Goal: Obtain resource: Download file/media

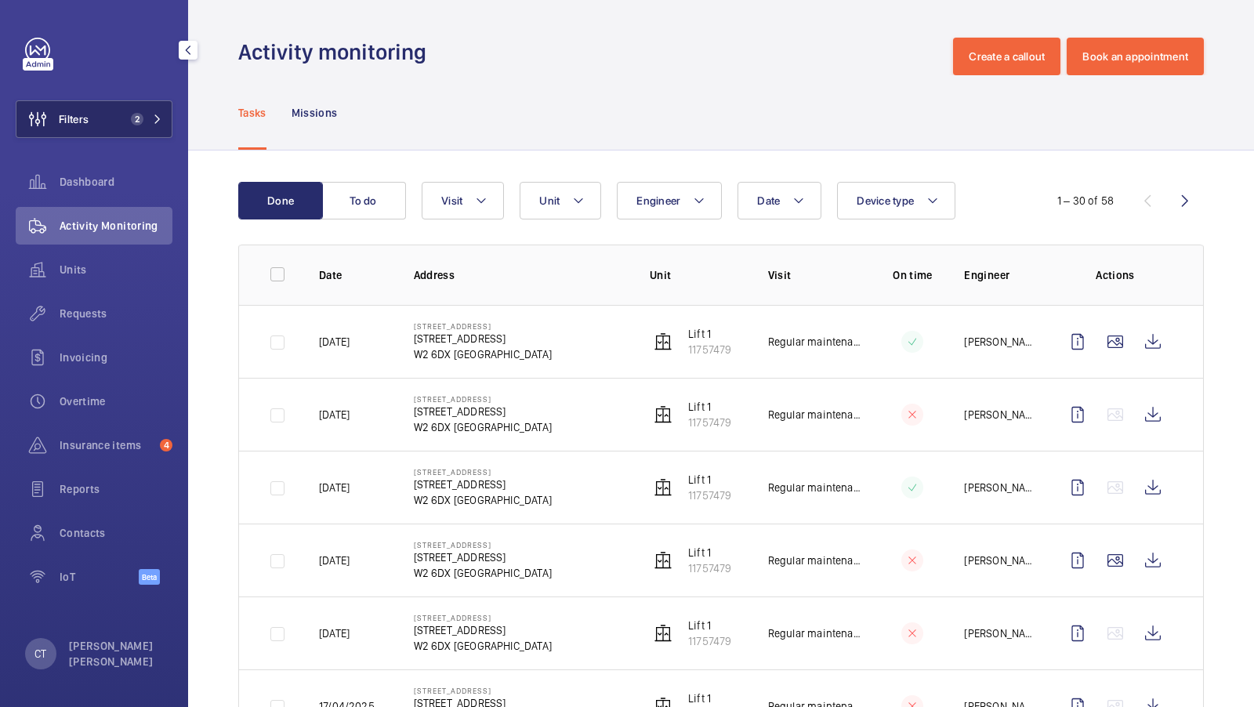
scroll to position [1804, 0]
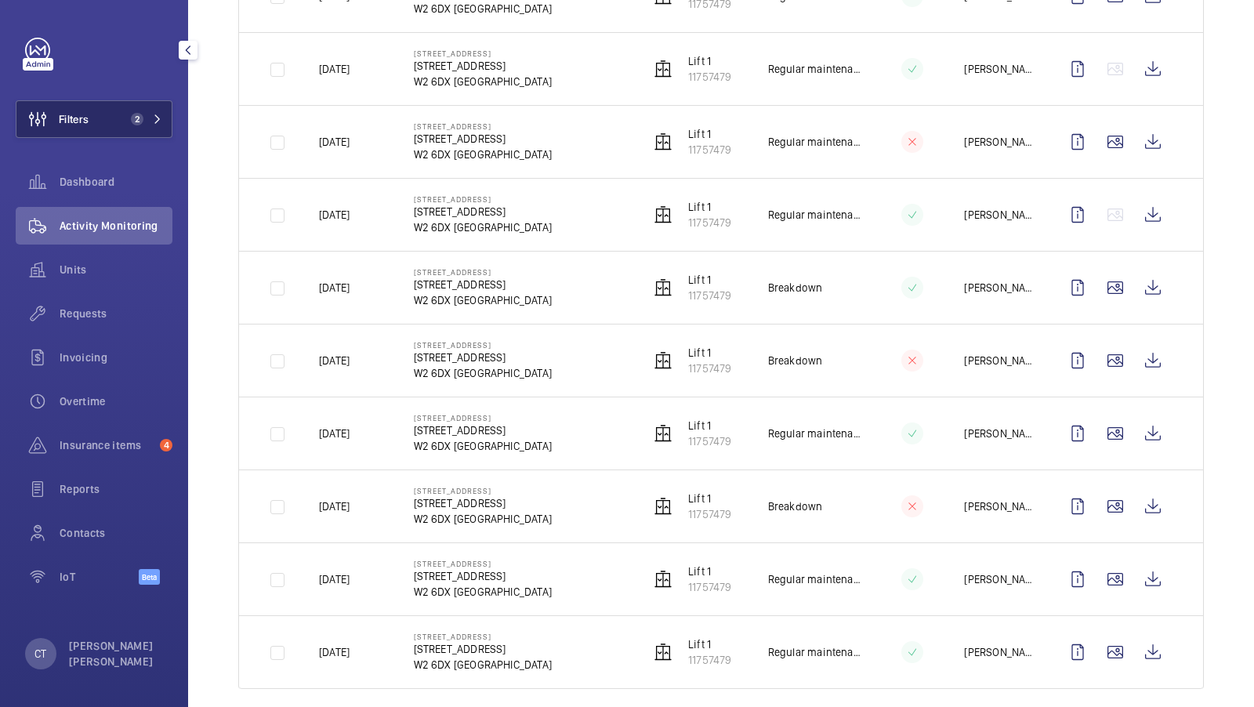
click at [119, 107] on button "Filters 2" at bounding box center [94, 119] width 157 height 38
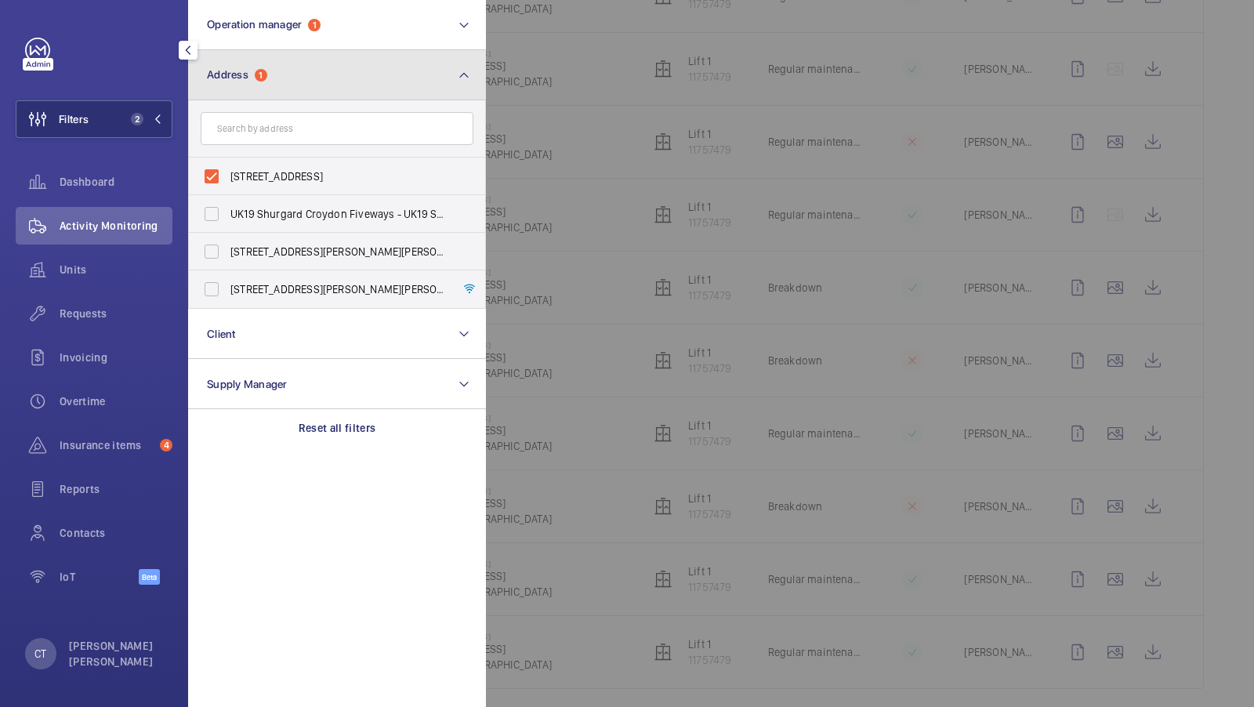
click at [404, 61] on button "Address 1" at bounding box center [337, 75] width 298 height 50
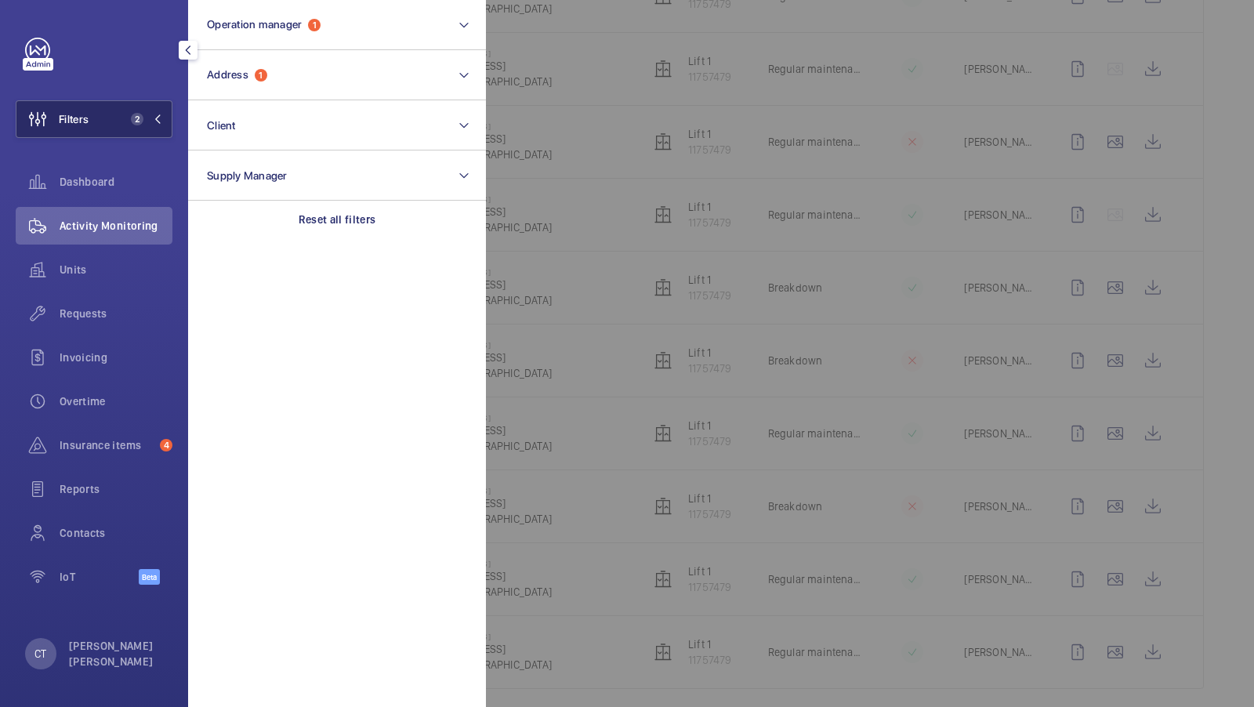
click at [135, 113] on span "2" at bounding box center [137, 119] width 13 height 13
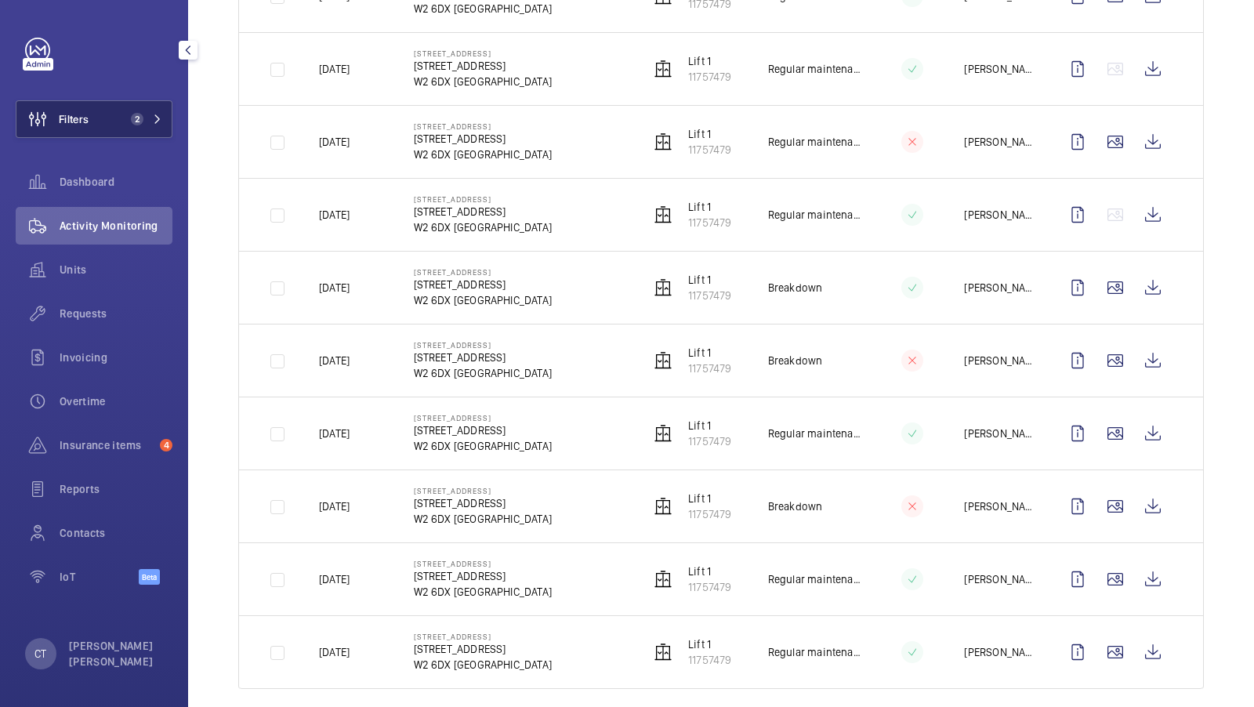
click at [114, 120] on button "Filters 2" at bounding box center [94, 119] width 157 height 38
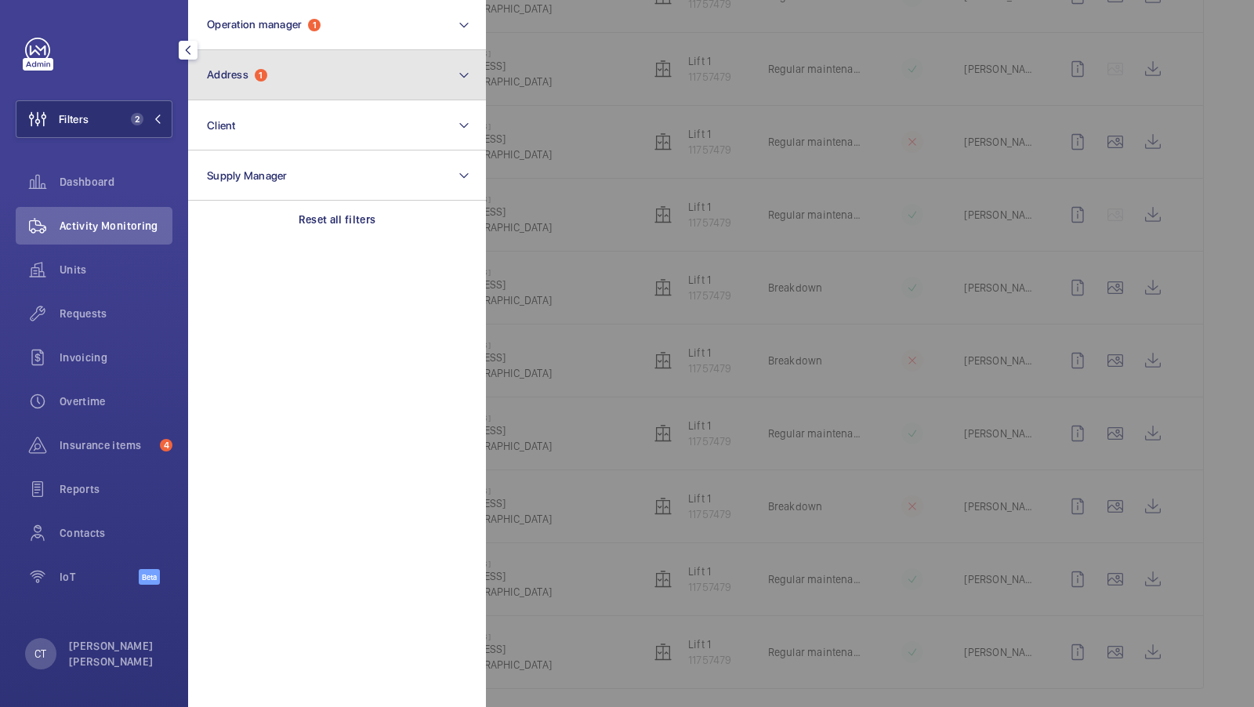
click at [386, 65] on button "Address 1" at bounding box center [337, 75] width 298 height 50
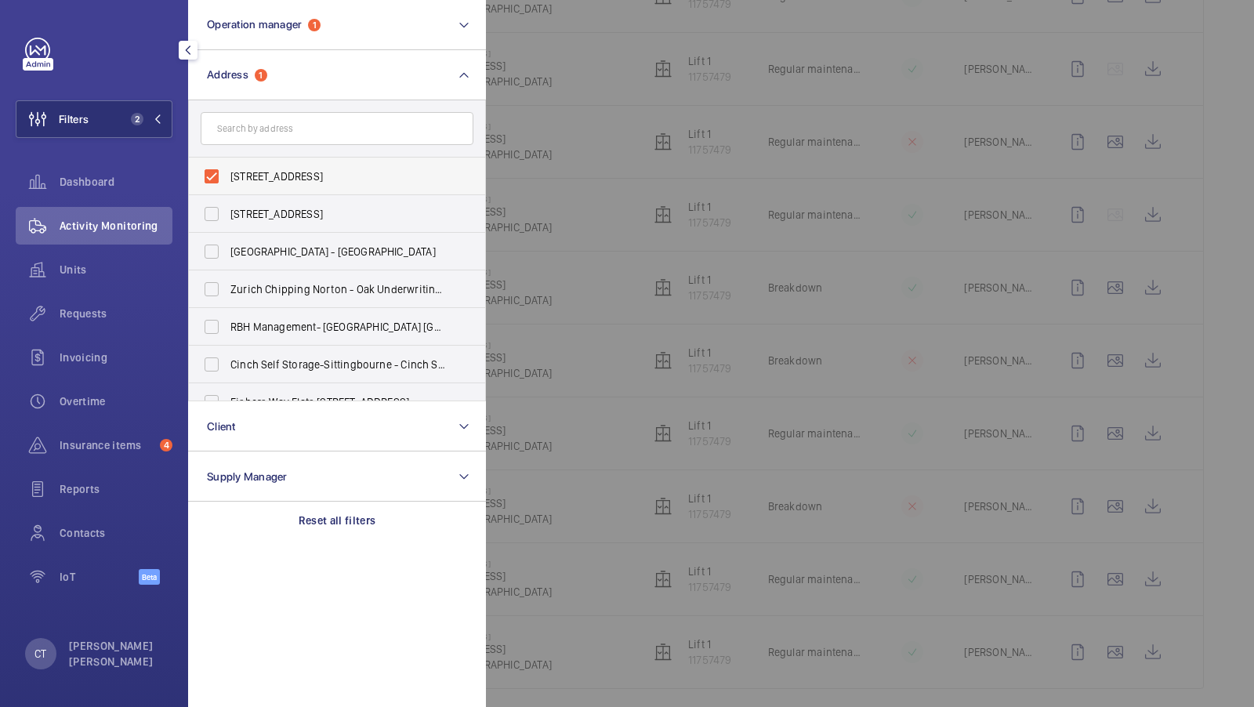
click at [253, 189] on label "[STREET_ADDRESS]" at bounding box center [325, 177] width 273 height 38
click at [227, 189] on input "[STREET_ADDRESS]" at bounding box center [211, 176] width 31 height 31
checkbox input "false"
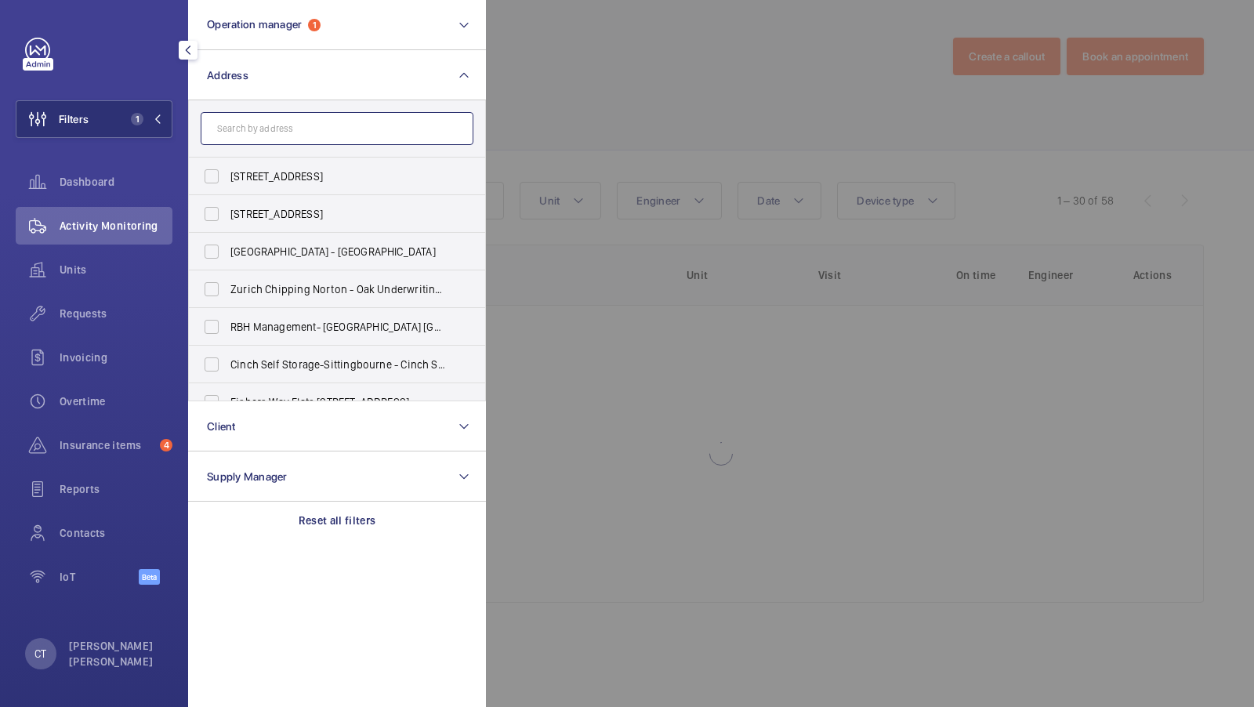
click at [266, 140] on input "text" at bounding box center [337, 128] width 273 height 33
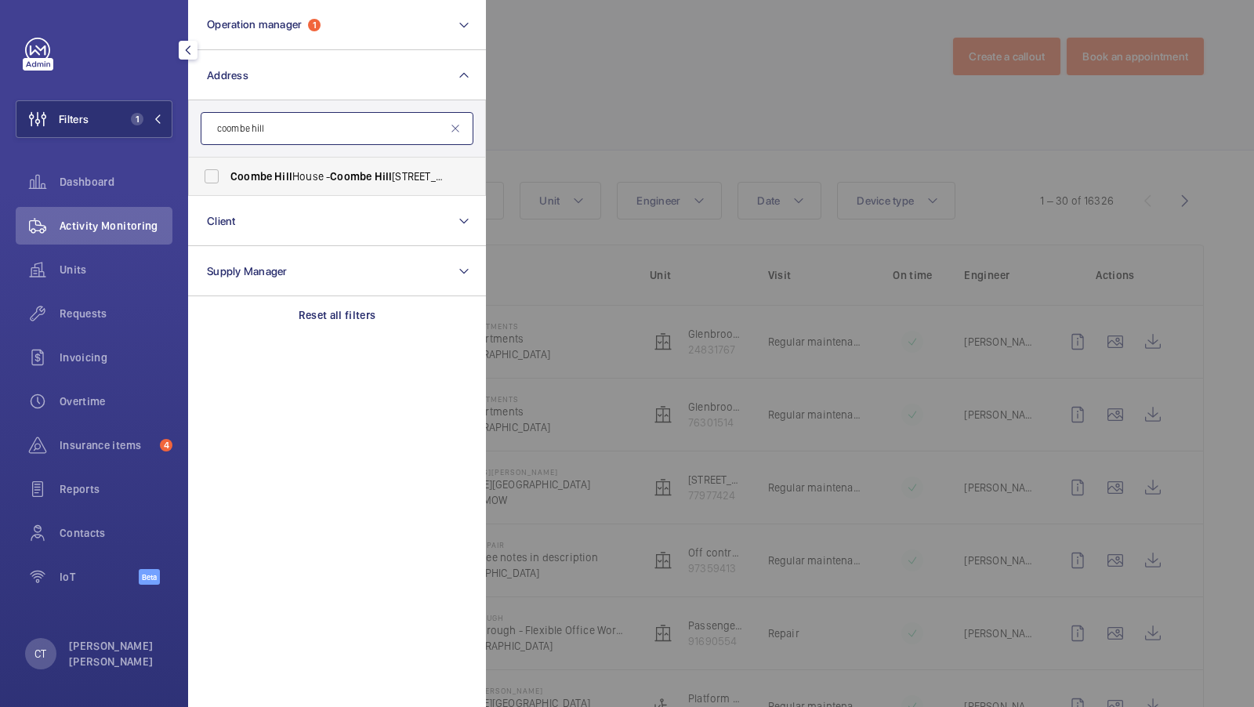
type input "coombe hill"
click at [285, 180] on span "Hill" at bounding box center [283, 176] width 18 height 13
click at [227, 180] on input "[GEOGRAPHIC_DATA] - [GEOGRAPHIC_DATA]" at bounding box center [211, 176] width 31 height 31
checkbox input "true"
click at [132, 120] on span "2" at bounding box center [137, 119] width 13 height 13
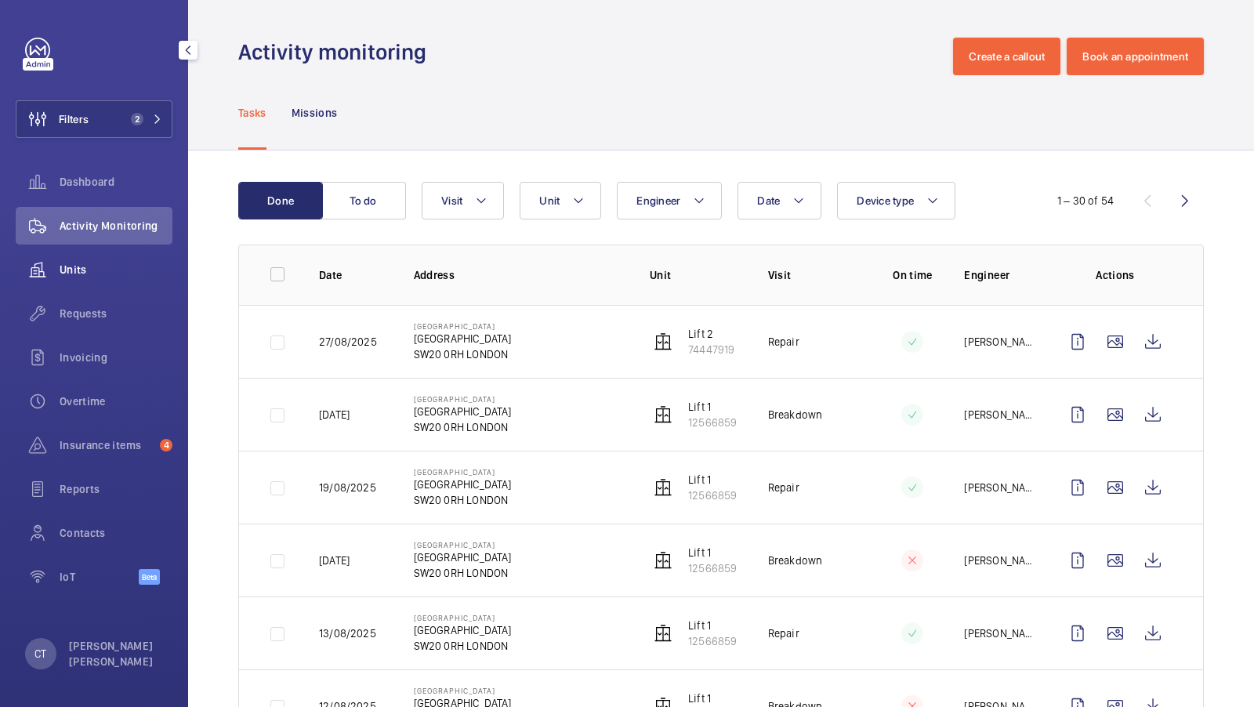
click at [104, 267] on span "Units" at bounding box center [116, 270] width 113 height 16
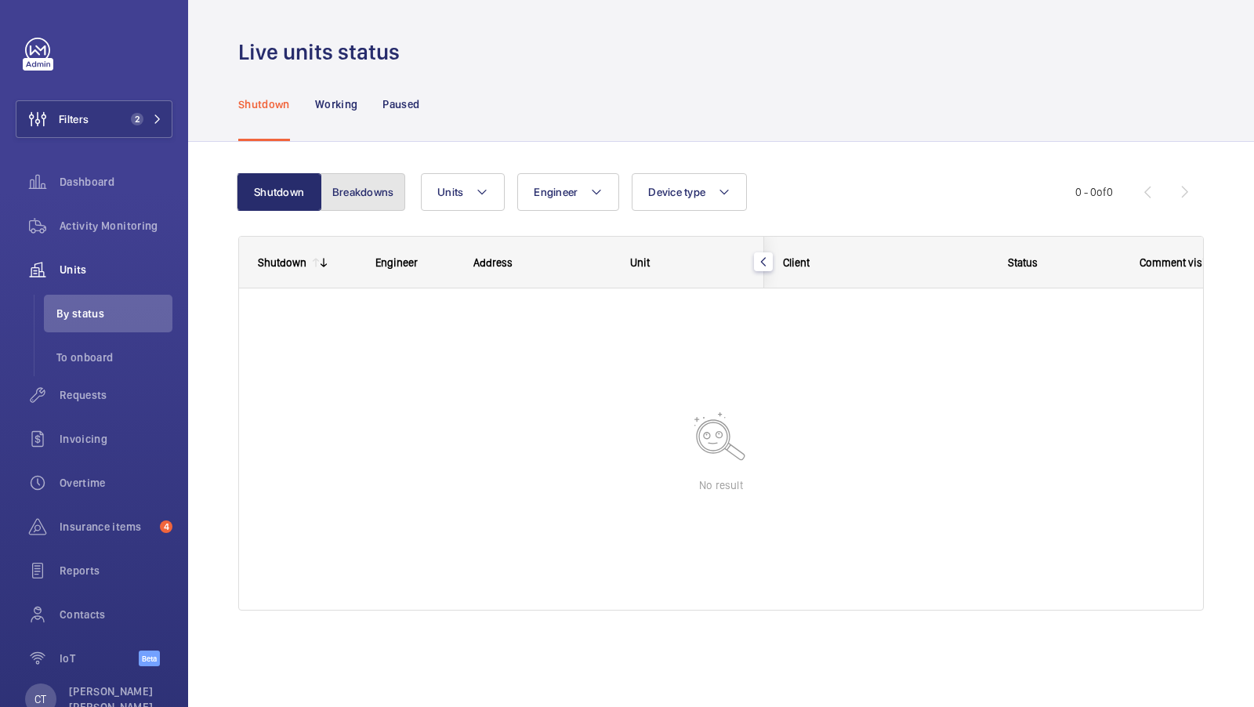
click at [338, 200] on button "Breakdowns" at bounding box center [363, 192] width 85 height 38
click at [336, 93] on div "Working" at bounding box center [336, 104] width 42 height 74
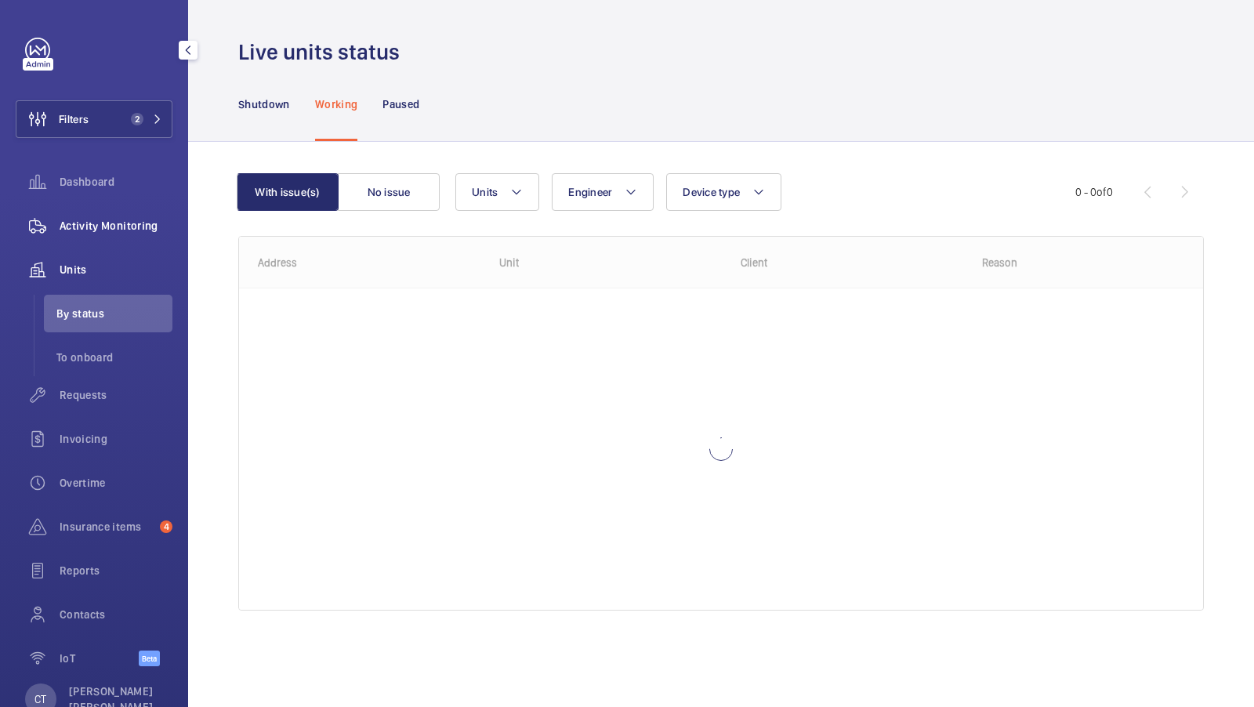
click at [143, 212] on div "Activity Monitoring" at bounding box center [94, 226] width 157 height 38
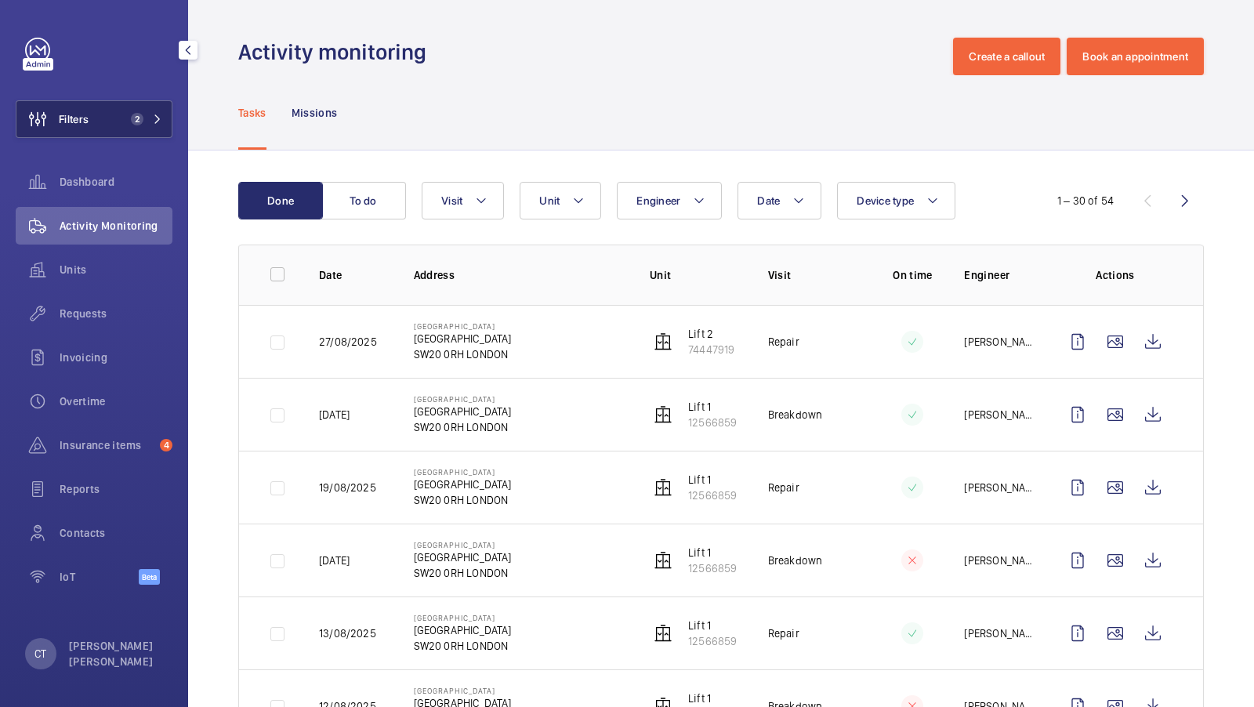
click at [143, 134] on button "Filters 2" at bounding box center [94, 119] width 157 height 38
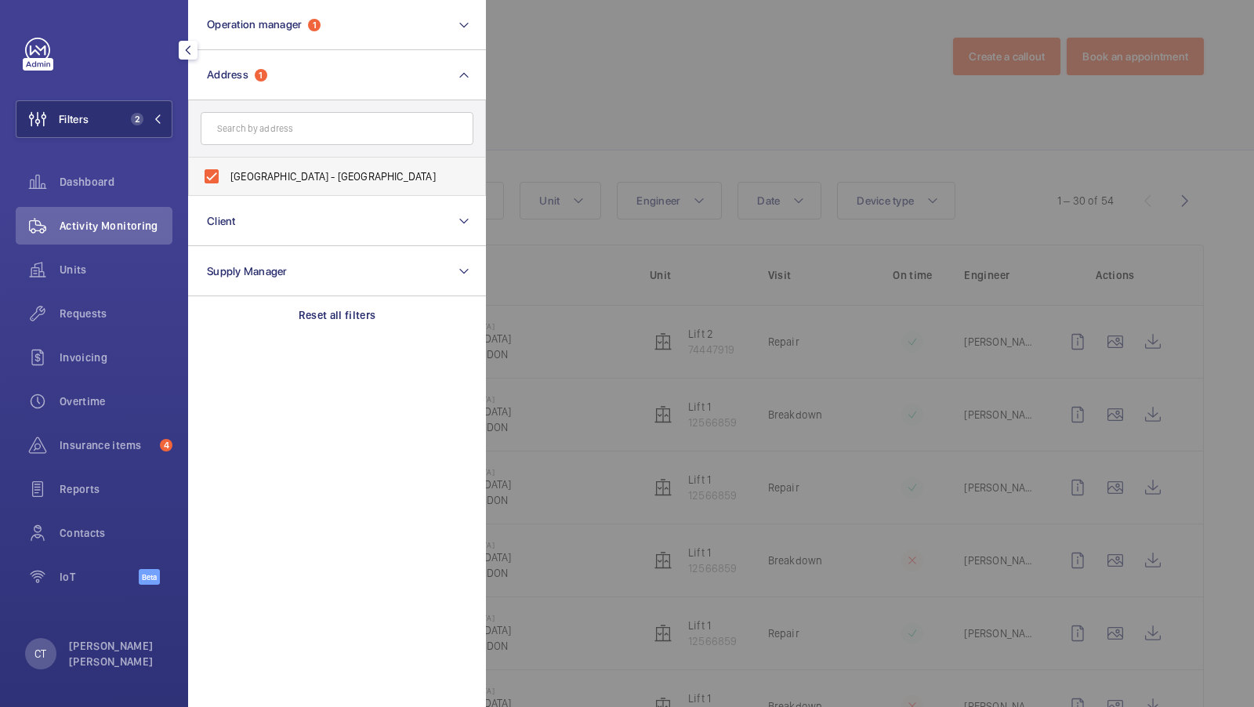
click at [262, 178] on span "[GEOGRAPHIC_DATA] - [GEOGRAPHIC_DATA]" at bounding box center [338, 177] width 216 height 16
click at [227, 178] on input "[GEOGRAPHIC_DATA] - [GEOGRAPHIC_DATA]" at bounding box center [211, 176] width 31 height 31
checkbox input "false"
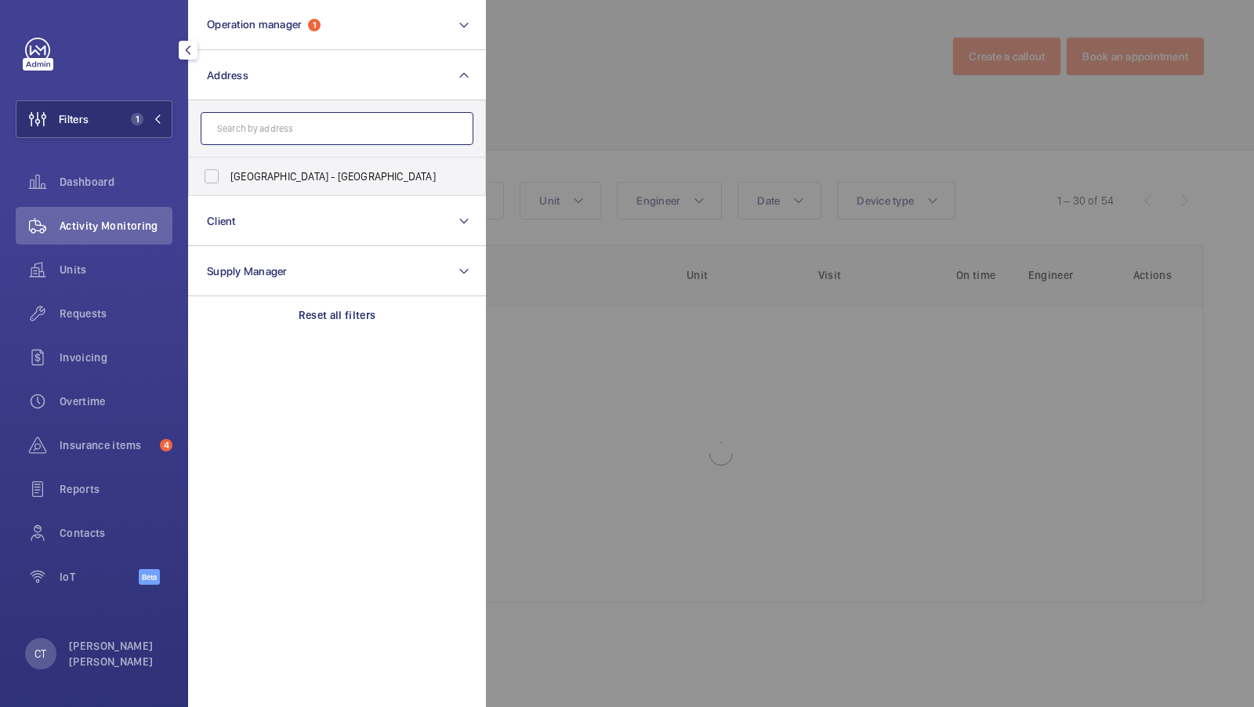
click at [262, 121] on input "text" at bounding box center [337, 128] width 273 height 33
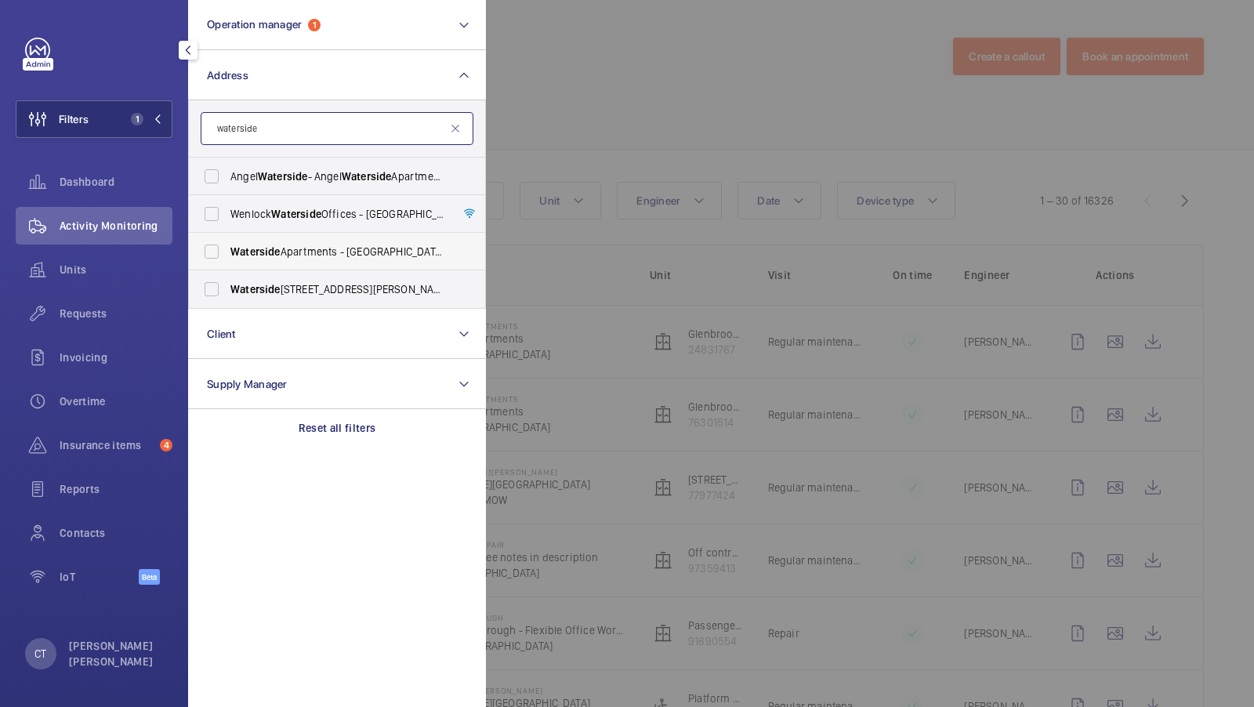
type input "waterside"
click at [289, 252] on span "Waterside Apartments - Leeds [STREET_ADDRESS][PERSON_NAME]" at bounding box center [338, 252] width 216 height 16
click at [227, 252] on input "Waterside Apartments - Leeds [STREET_ADDRESS][PERSON_NAME]" at bounding box center [211, 251] width 31 height 31
checkbox input "true"
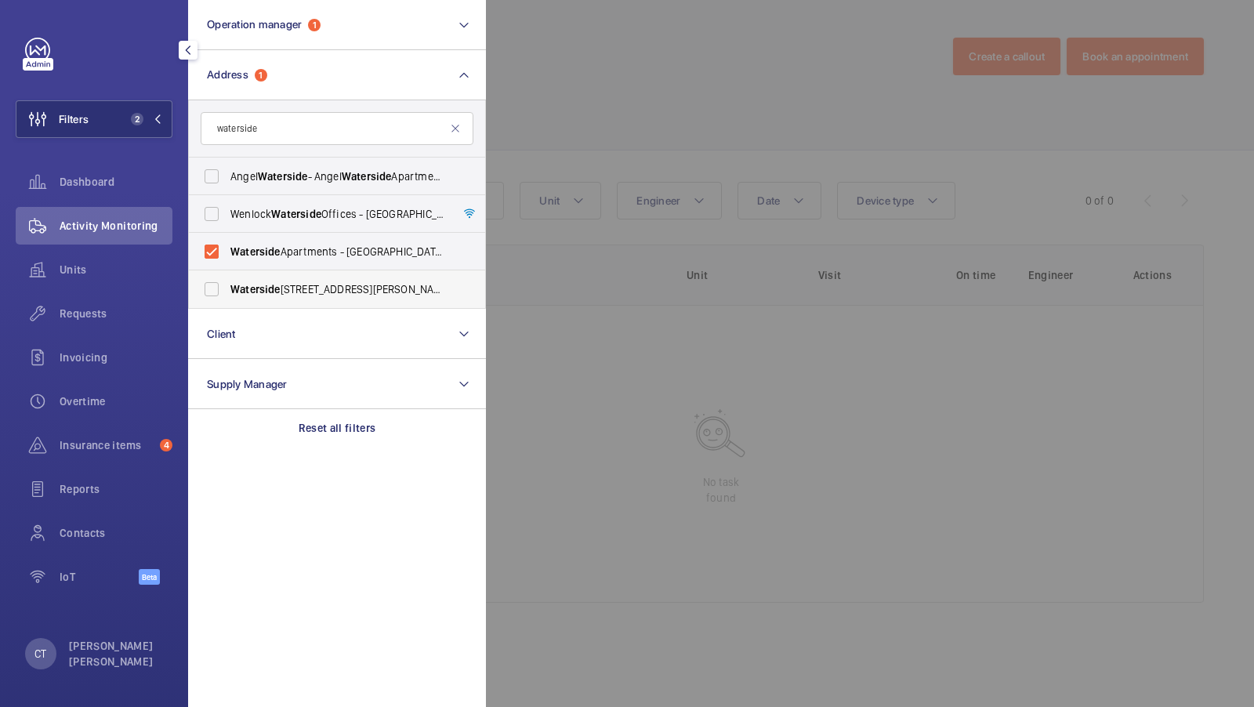
click at [269, 277] on label "[STREET_ADDRESS][PERSON_NAME]" at bounding box center [325, 289] width 273 height 38
click at [227, 277] on input "[STREET_ADDRESS][PERSON_NAME]" at bounding box center [211, 289] width 31 height 31
checkbox input "true"
click at [161, 131] on button "Filters 3" at bounding box center [94, 119] width 157 height 38
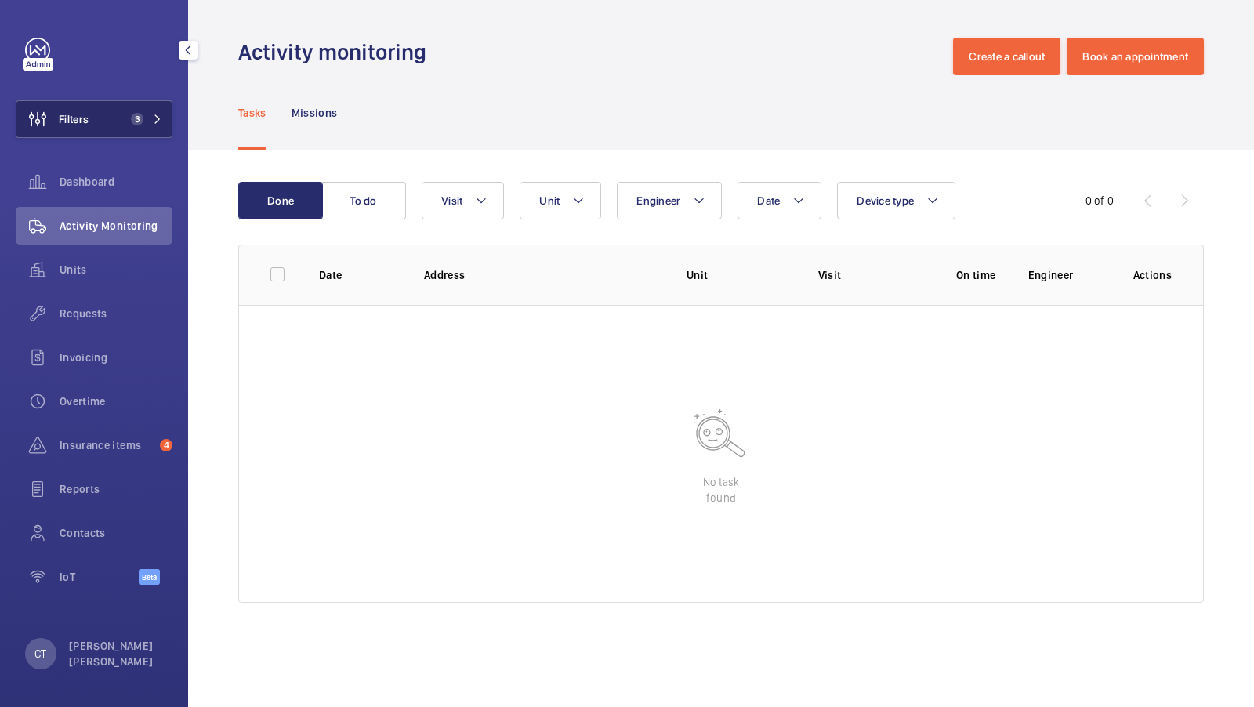
click at [161, 131] on button "Filters 3" at bounding box center [94, 119] width 157 height 38
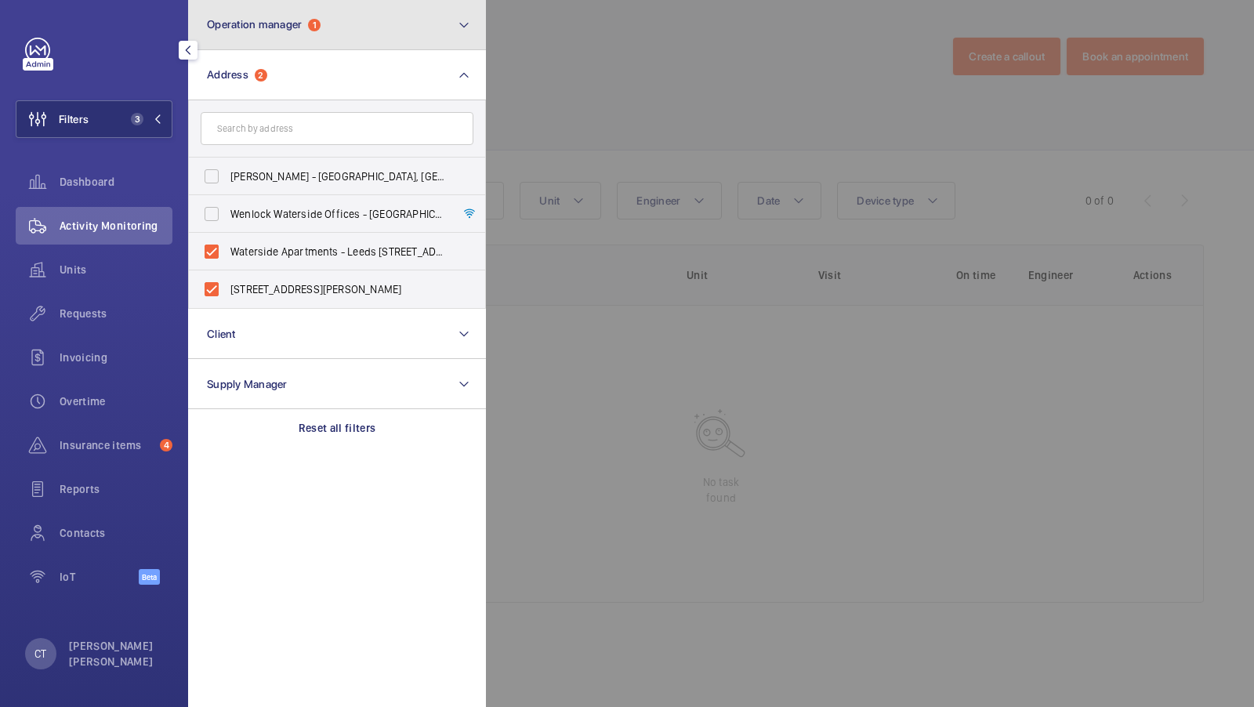
click at [269, 45] on button "Operation manager 1" at bounding box center [337, 25] width 298 height 50
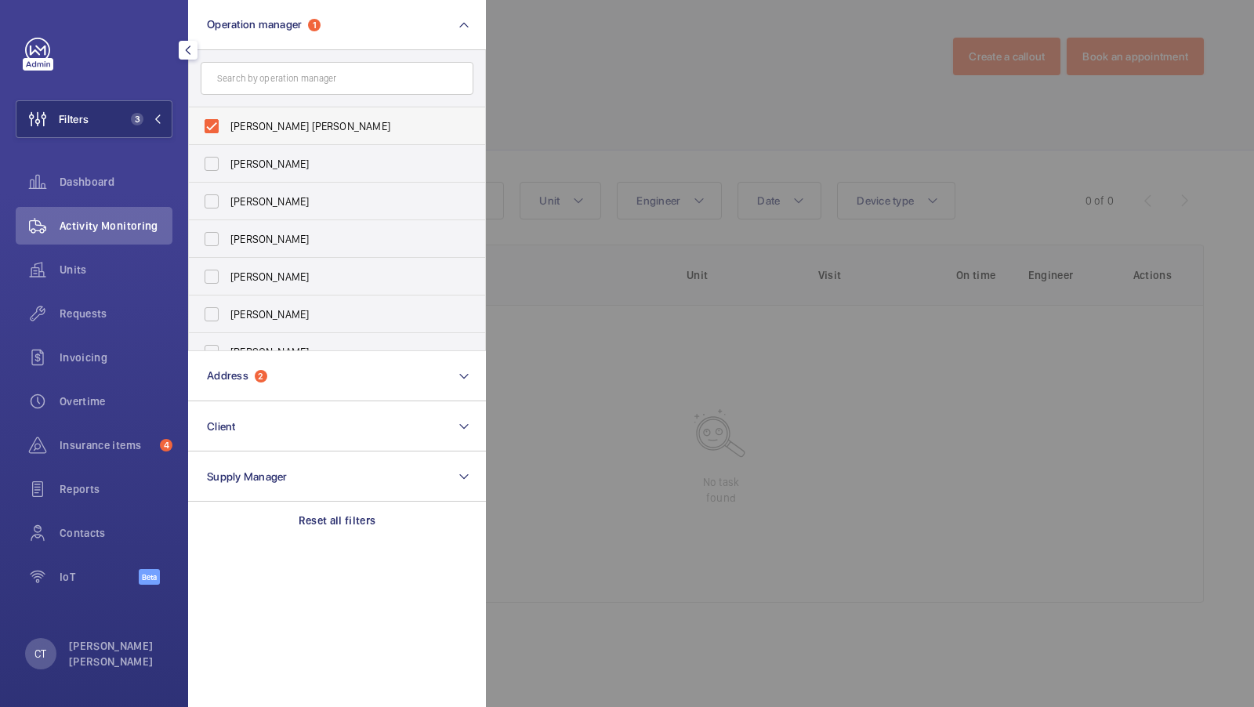
click at [226, 120] on label "[PERSON_NAME] [PERSON_NAME]" at bounding box center [325, 126] width 273 height 38
click at [226, 120] on input "[PERSON_NAME] [PERSON_NAME]" at bounding box center [211, 126] width 31 height 31
checkbox input "false"
click at [132, 118] on span "2" at bounding box center [137, 119] width 13 height 13
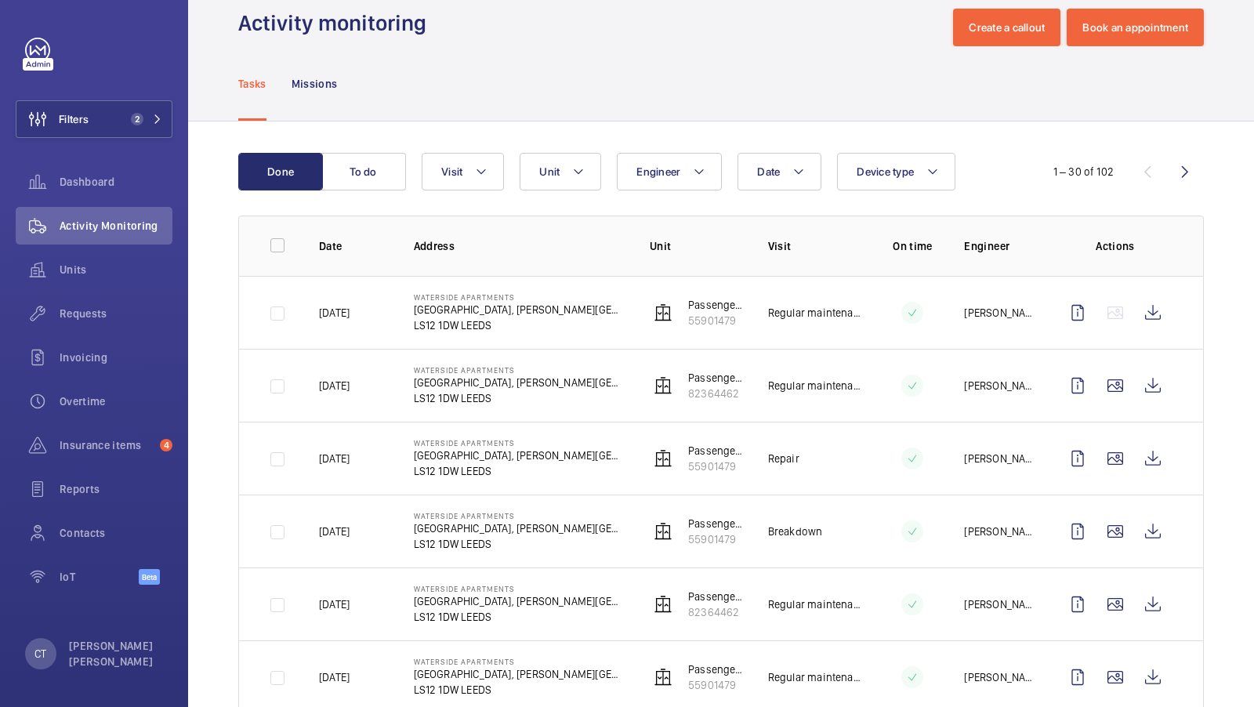
scroll to position [28, 0]
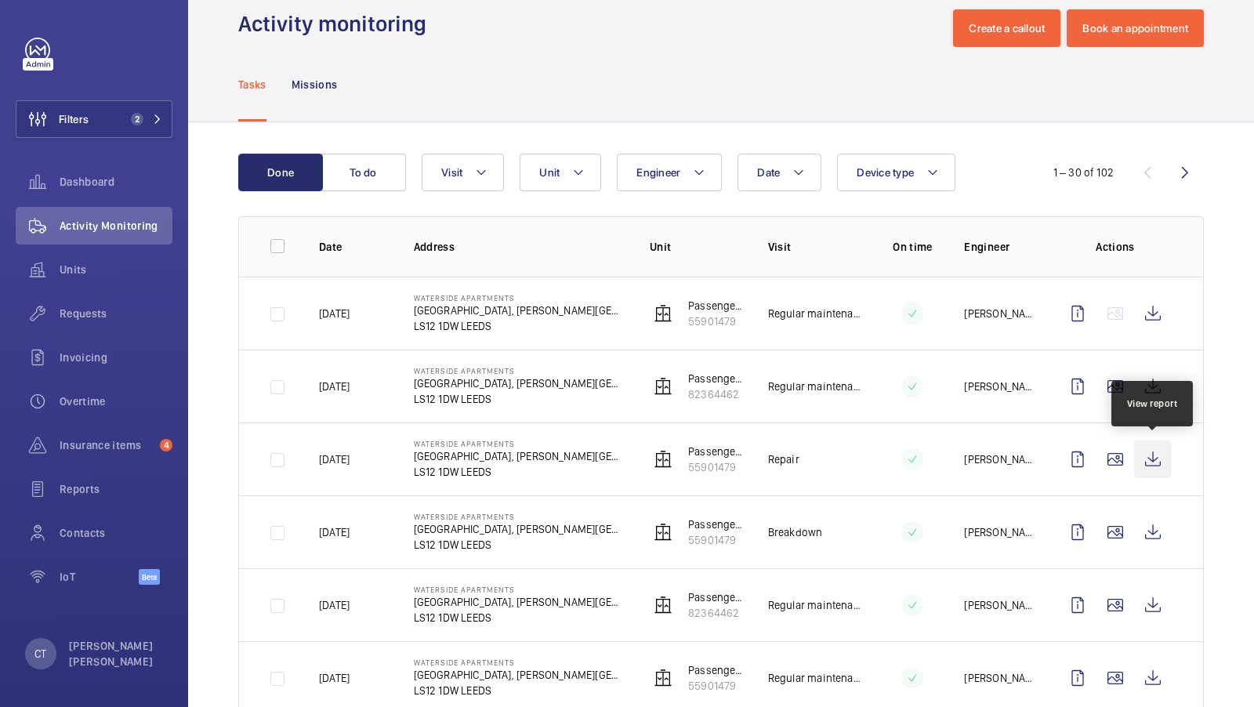
click at [1154, 444] on wm-front-icon-button at bounding box center [1153, 460] width 38 height 38
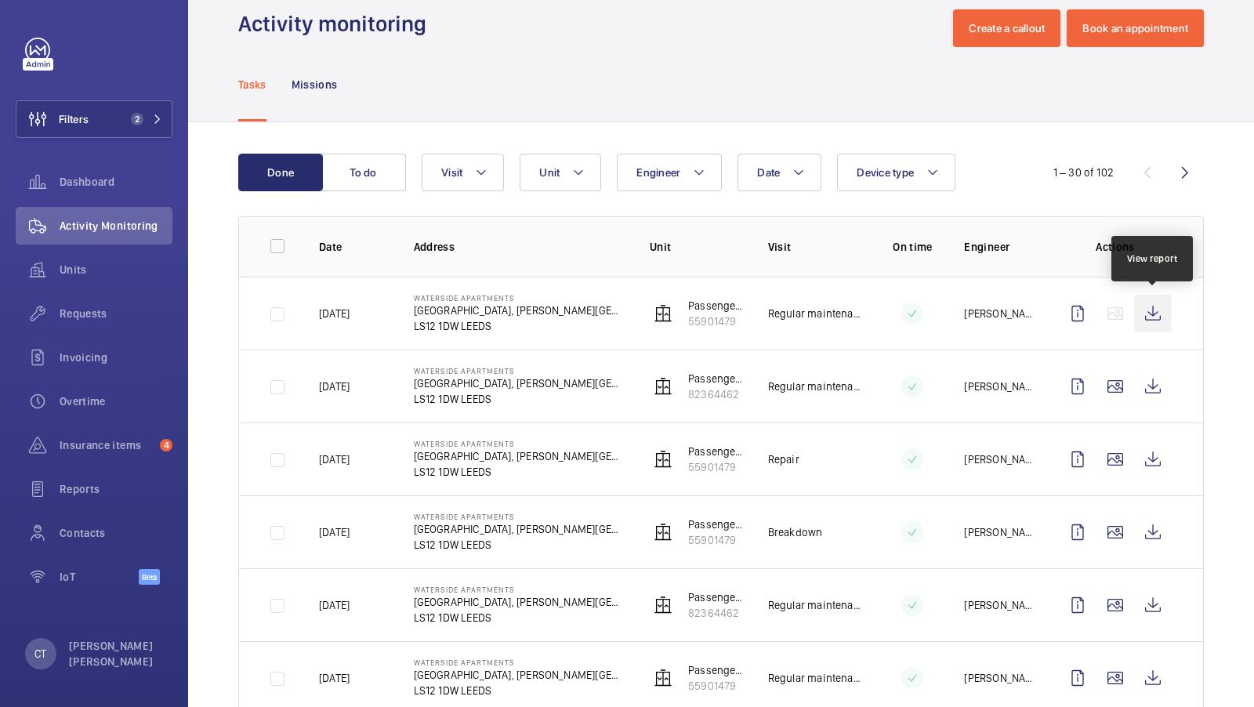
click at [1155, 313] on wm-front-icon-button at bounding box center [1153, 314] width 38 height 38
click at [95, 279] on div "Units" at bounding box center [94, 270] width 157 height 38
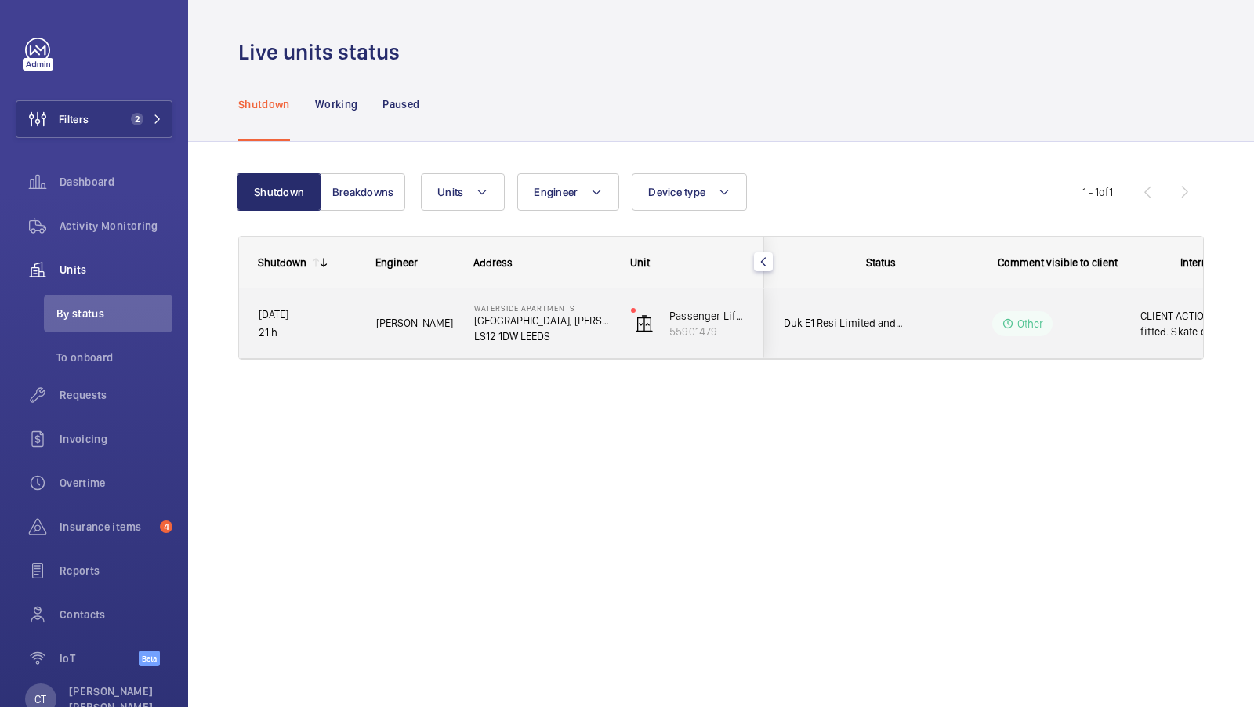
scroll to position [0, 282]
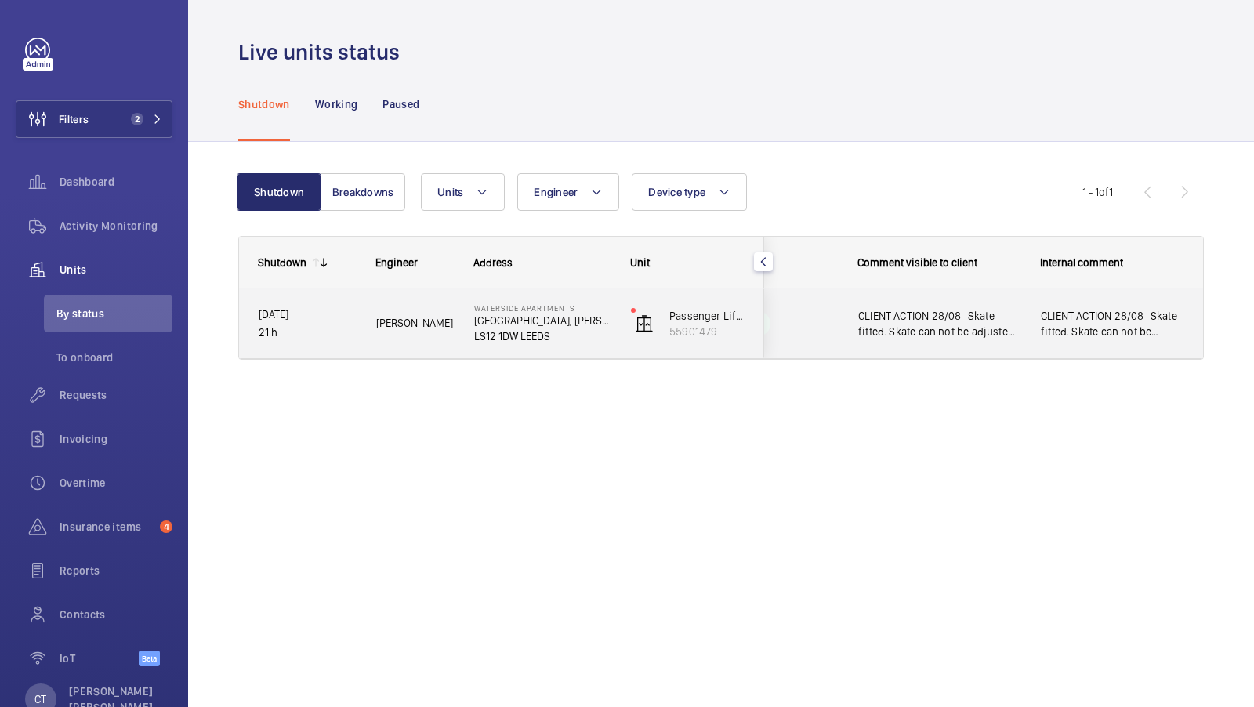
click at [1050, 303] on div "CLIENT ACTION 28/08- Skate fitted. Skate can not be adjusted any further due to…" at bounding box center [1112, 323] width 181 height 67
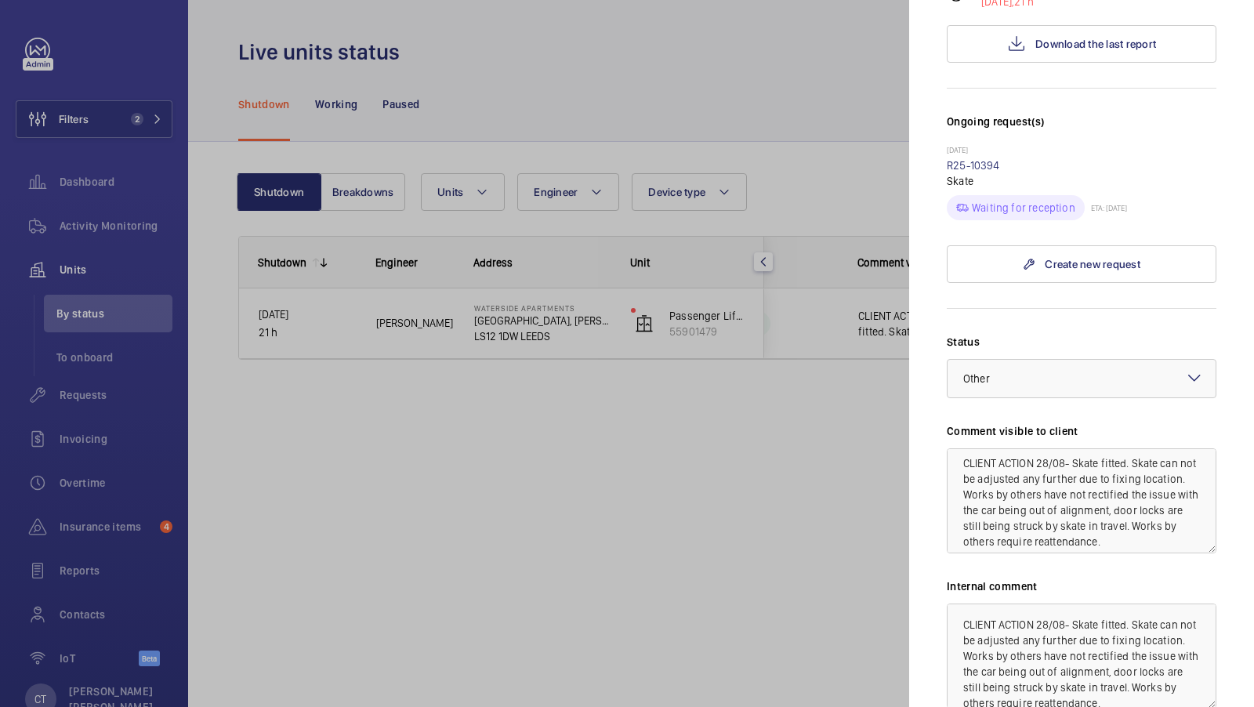
scroll to position [11, 0]
click at [136, 124] on div at bounding box center [627, 353] width 1254 height 707
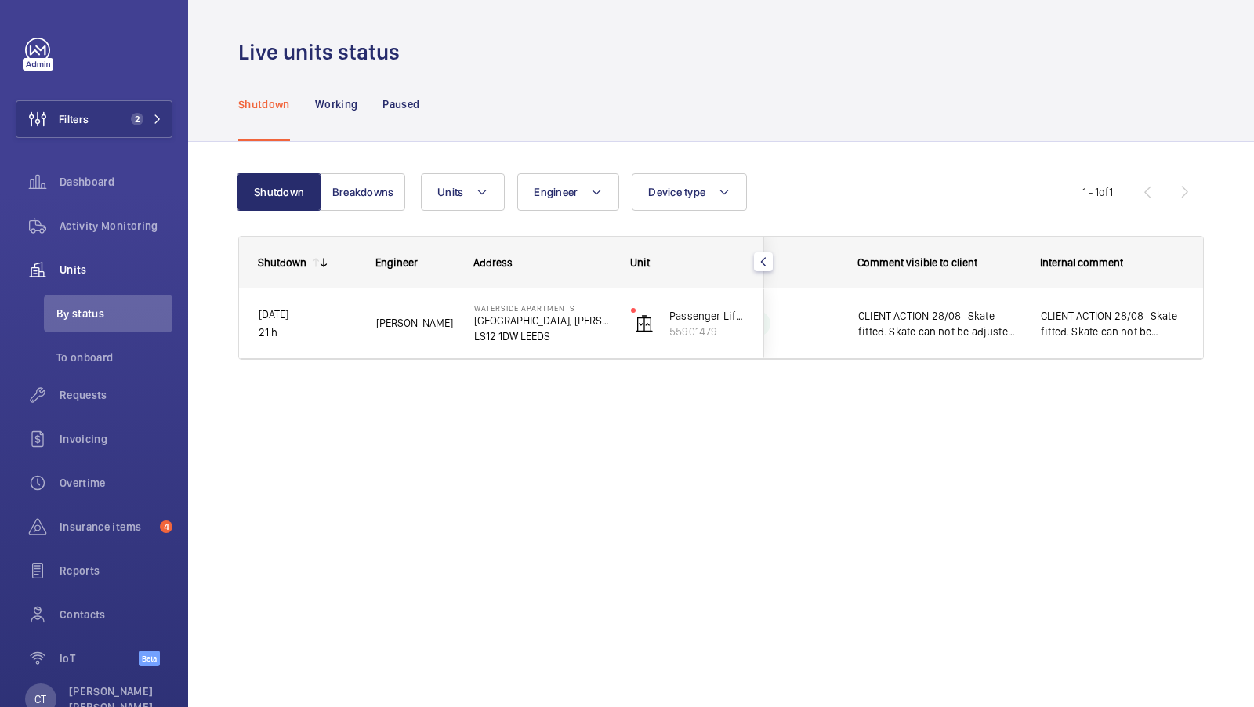
scroll to position [0, 0]
click at [143, 118] on mat-sidenav-container "Filters 2 Dashboard Activity Monitoring Units By status To onboard Requests Inv…" at bounding box center [627, 353] width 1254 height 707
click at [151, 118] on span "2" at bounding box center [144, 119] width 38 height 13
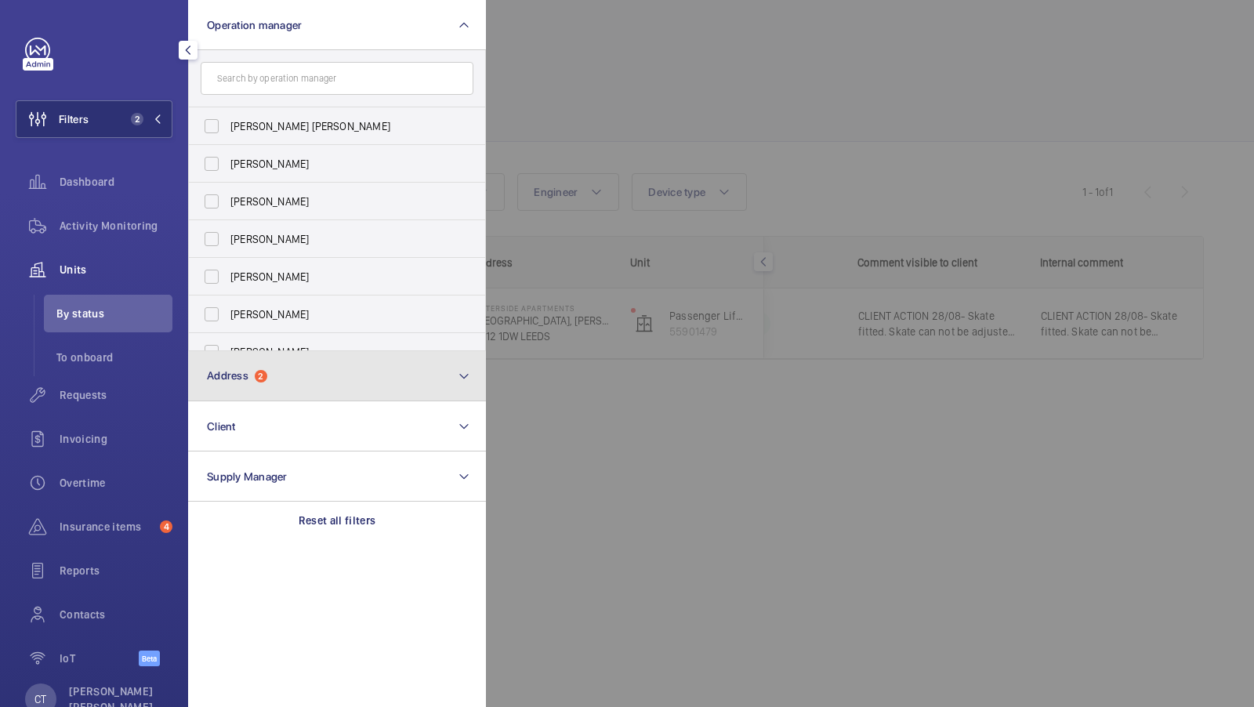
click at [336, 377] on button "Address 2" at bounding box center [337, 376] width 298 height 50
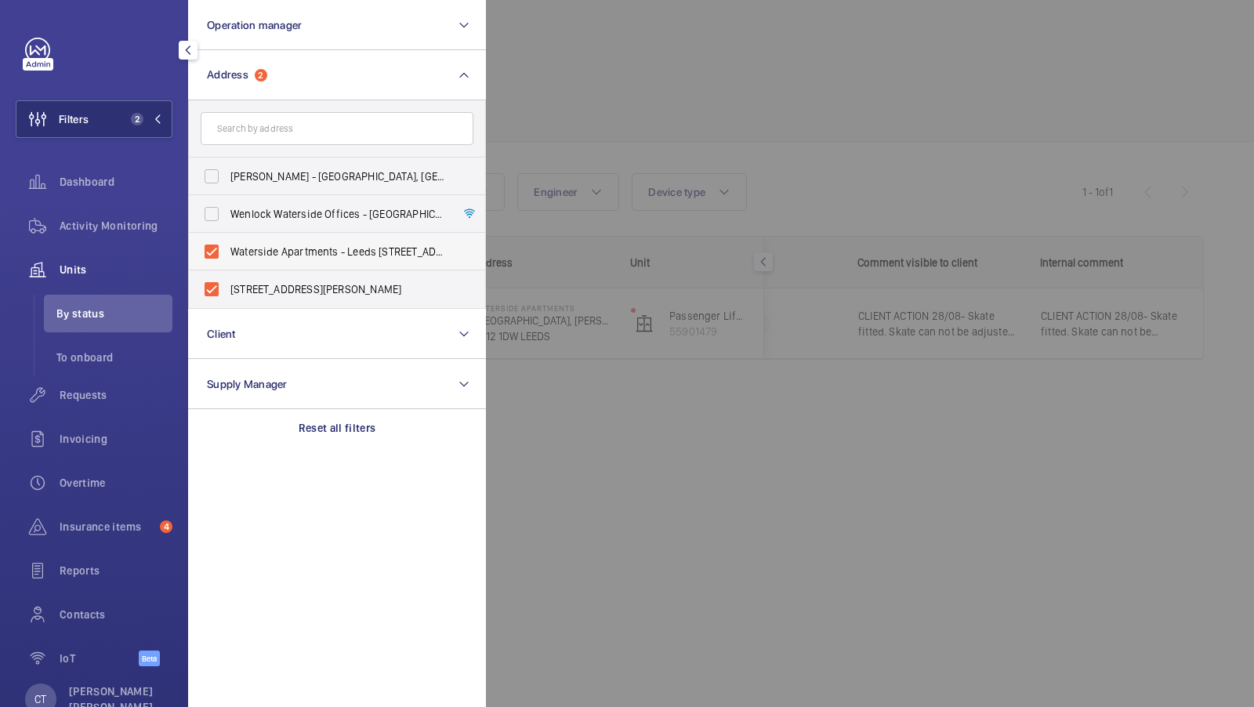
click at [298, 267] on label "Waterside Apartments - Leeds [STREET_ADDRESS][PERSON_NAME]" at bounding box center [325, 252] width 273 height 38
click at [227, 267] on input "Waterside Apartments - Leeds [STREET_ADDRESS][PERSON_NAME]" at bounding box center [211, 251] width 31 height 31
checkbox input "false"
click at [289, 286] on span "[STREET_ADDRESS][PERSON_NAME]" at bounding box center [338, 289] width 216 height 16
click at [227, 286] on input "[STREET_ADDRESS][PERSON_NAME]" at bounding box center [211, 289] width 31 height 31
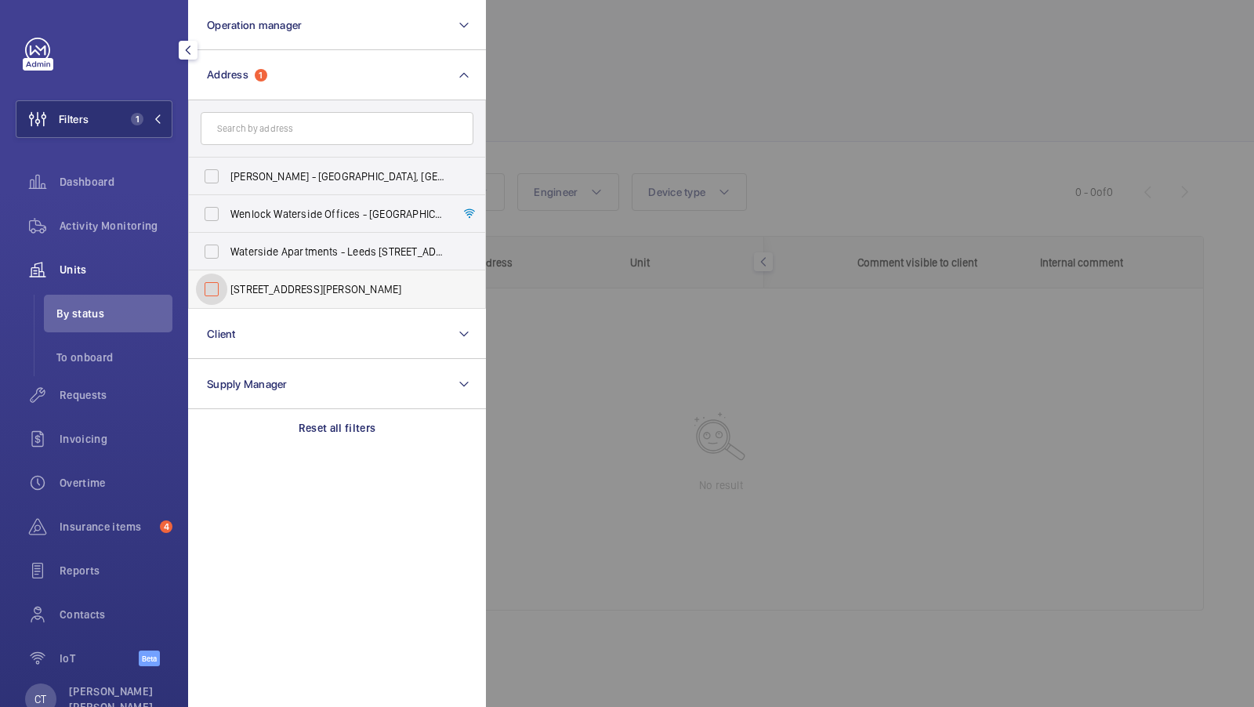
checkbox input "false"
click at [304, 130] on input "text" at bounding box center [337, 128] width 273 height 33
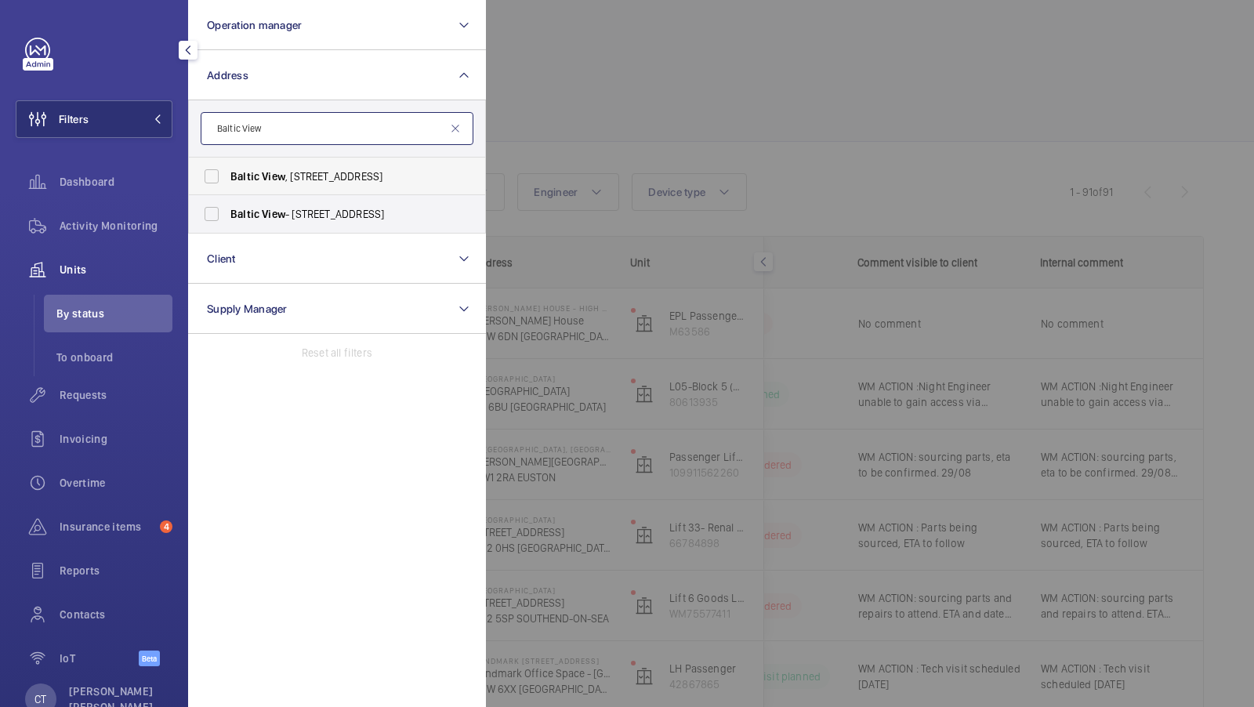
type input "Baltic View"
click at [267, 176] on span "View" at bounding box center [274, 176] width 24 height 13
click at [227, 176] on input "[GEOGRAPHIC_DATA] , [STREET_ADDRESS]" at bounding box center [211, 176] width 31 height 31
checkbox input "true"
click at [231, 211] on span "Baltic" at bounding box center [244, 214] width 29 height 13
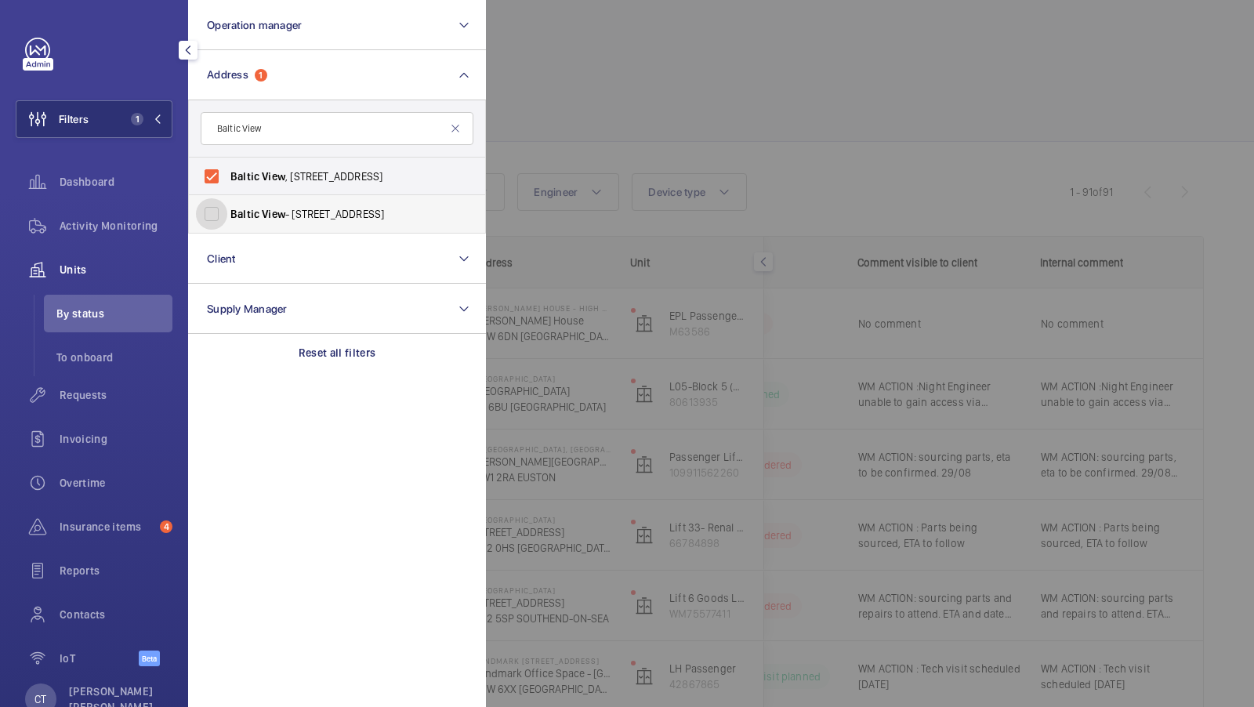
click at [227, 211] on input "[GEOGRAPHIC_DATA] - [STREET_ADDRESS]" at bounding box center [211, 213] width 31 height 31
checkbox input "true"
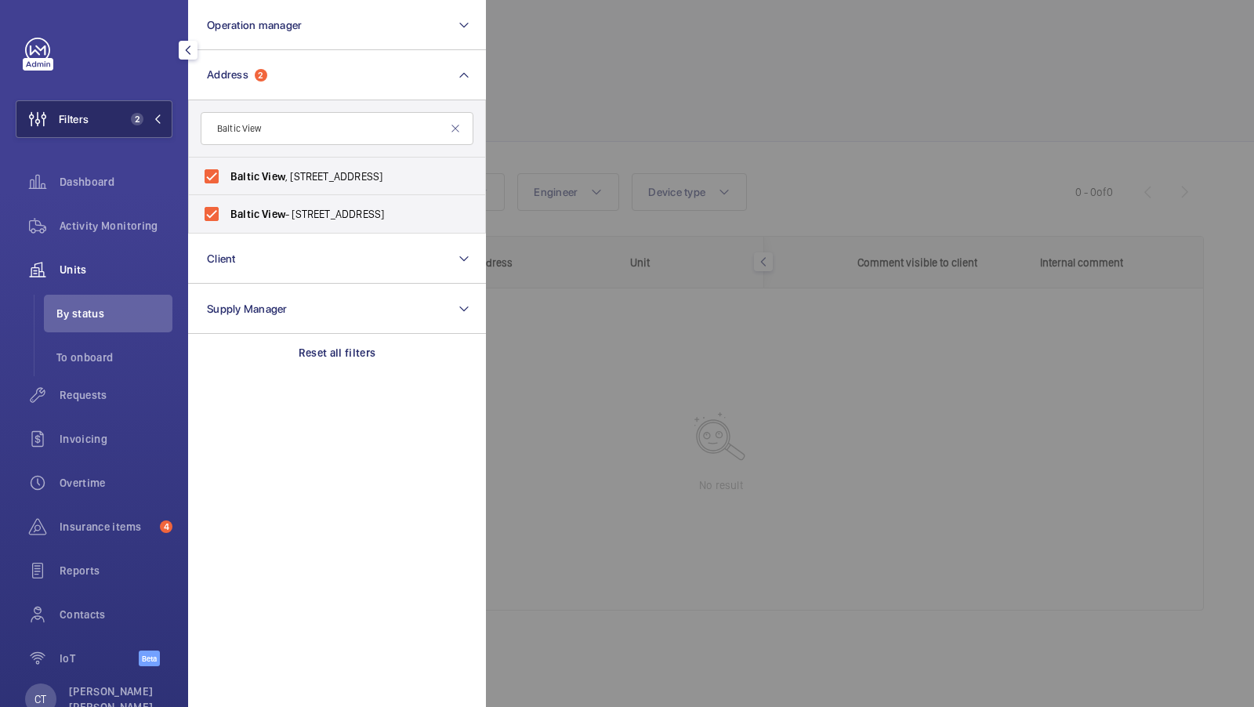
click at [145, 113] on span "2" at bounding box center [144, 119] width 38 height 13
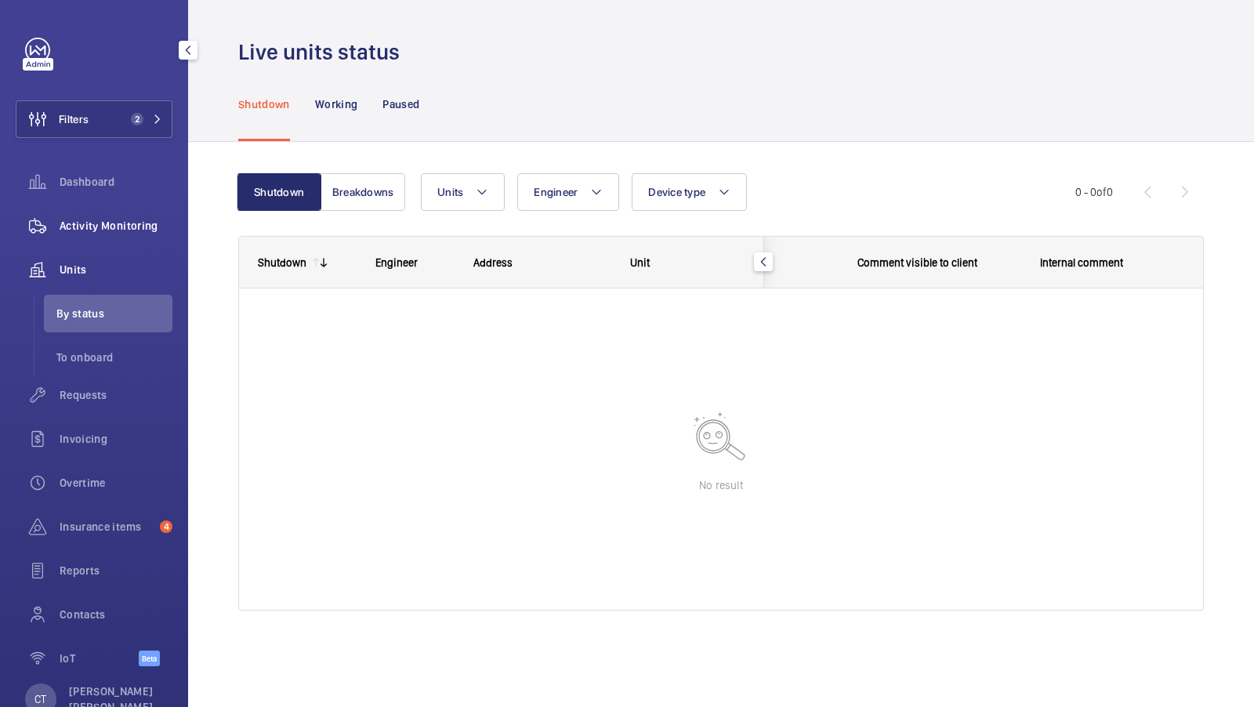
click at [126, 221] on span "Activity Monitoring" at bounding box center [116, 226] width 113 height 16
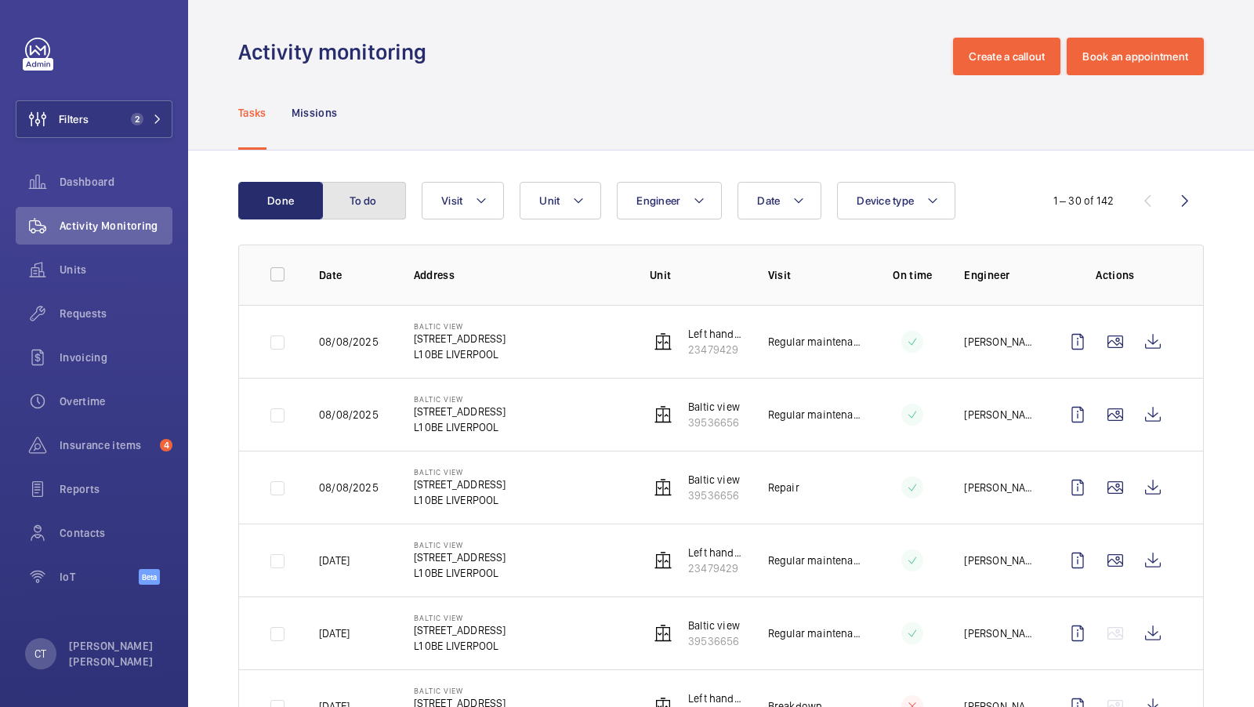
click at [353, 195] on button "To do" at bounding box center [363, 201] width 85 height 38
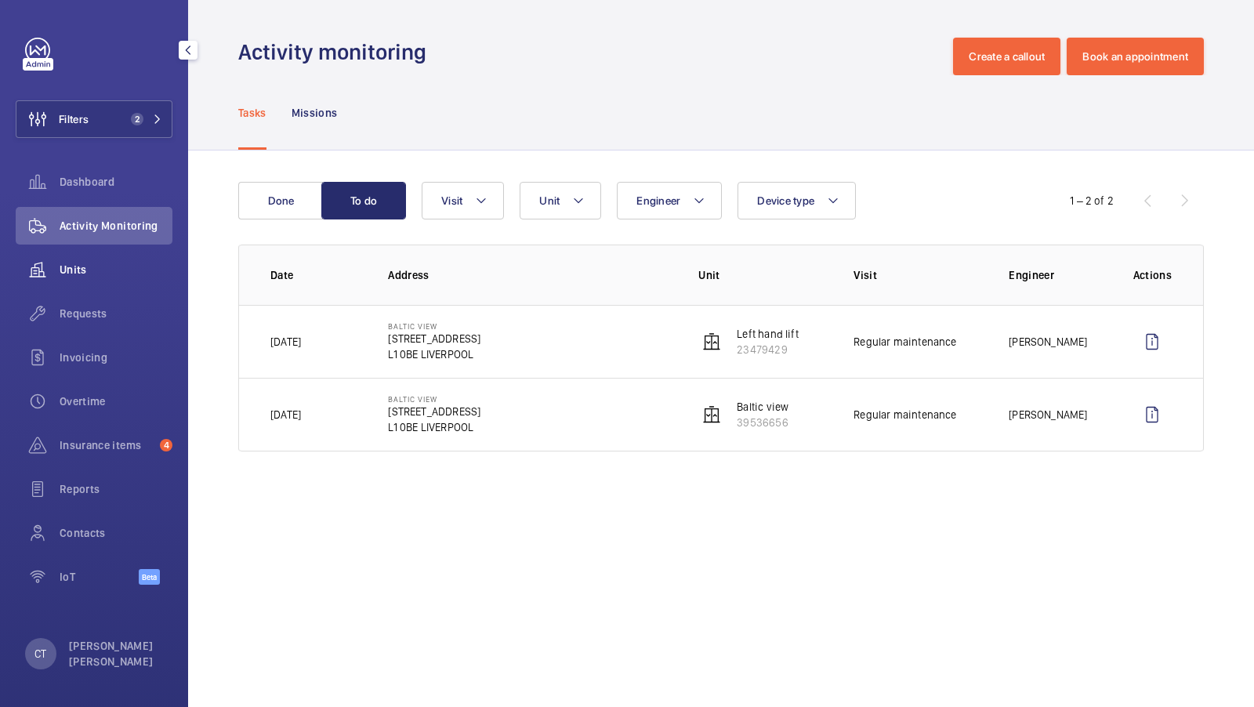
click at [68, 261] on div "Units" at bounding box center [94, 270] width 157 height 38
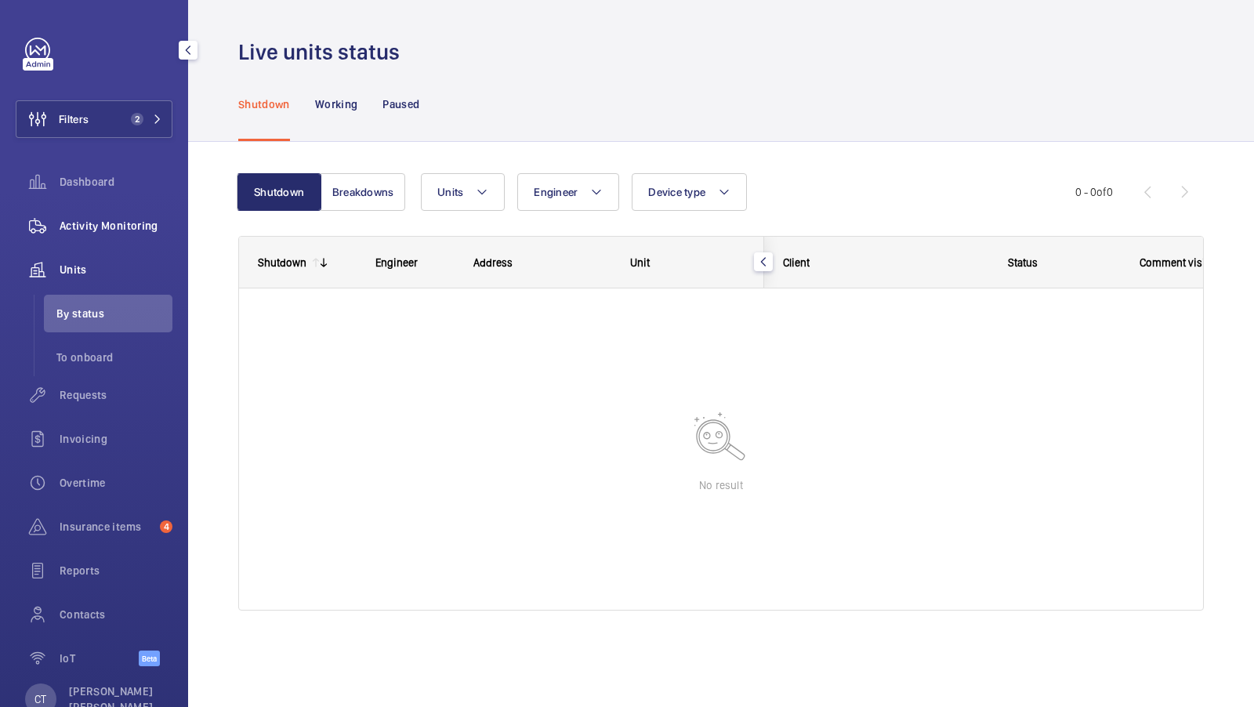
click at [103, 234] on div "Activity Monitoring" at bounding box center [94, 226] width 157 height 38
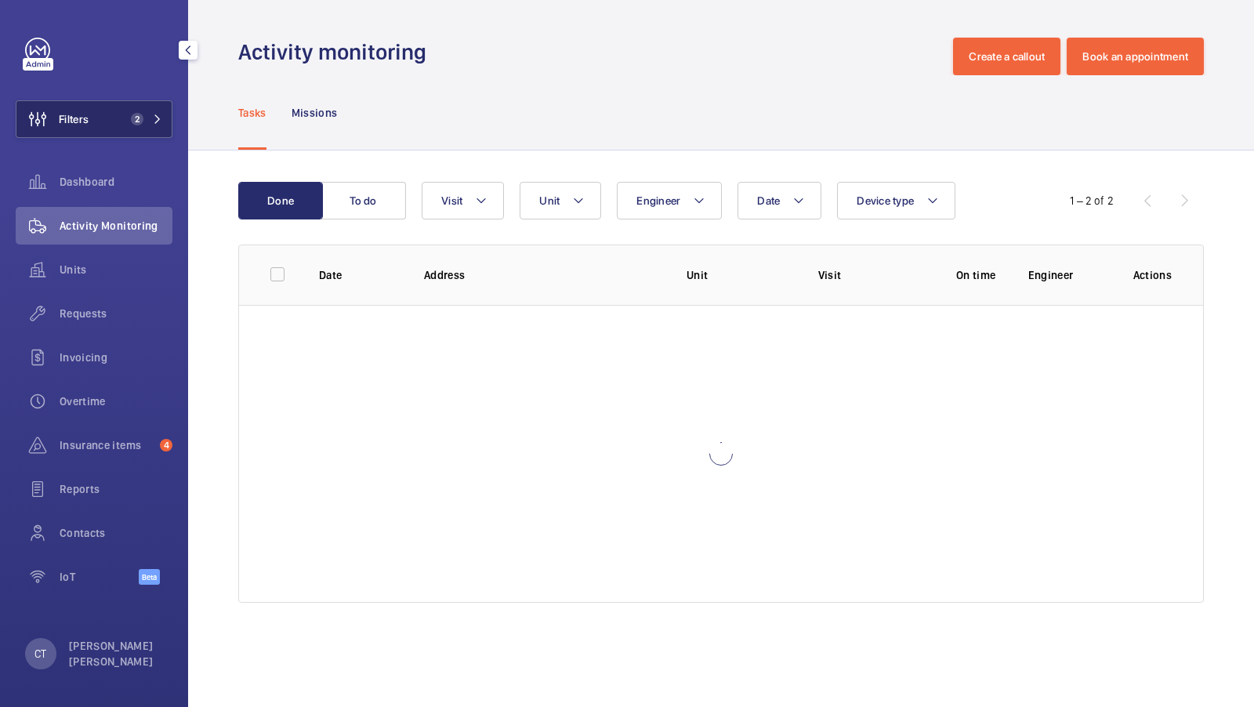
click at [132, 128] on button "Filters 2" at bounding box center [94, 119] width 157 height 38
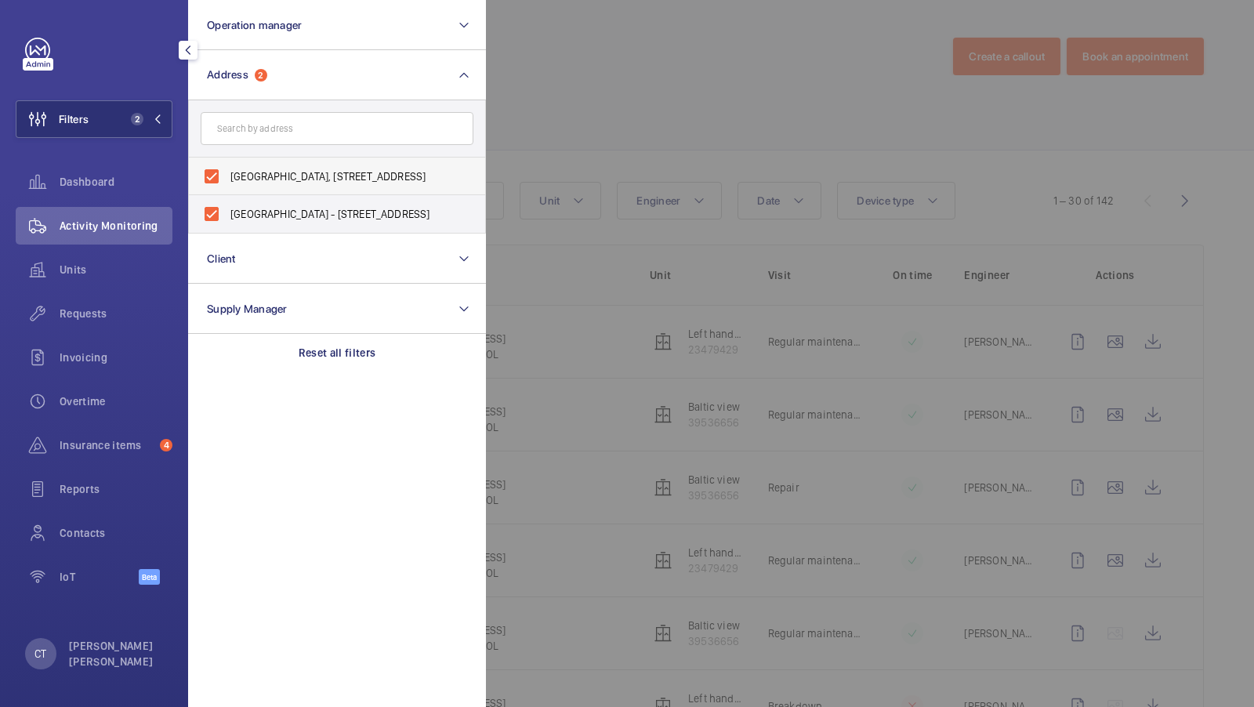
click at [250, 173] on span "[GEOGRAPHIC_DATA], [STREET_ADDRESS]" at bounding box center [338, 177] width 216 height 16
click at [227, 173] on input "[GEOGRAPHIC_DATA], [STREET_ADDRESS]" at bounding box center [211, 176] width 31 height 31
checkbox input "false"
click at [232, 218] on span "[GEOGRAPHIC_DATA] - [STREET_ADDRESS]" at bounding box center [338, 214] width 216 height 16
click at [227, 218] on input "[GEOGRAPHIC_DATA] - [STREET_ADDRESS]" at bounding box center [211, 213] width 31 height 31
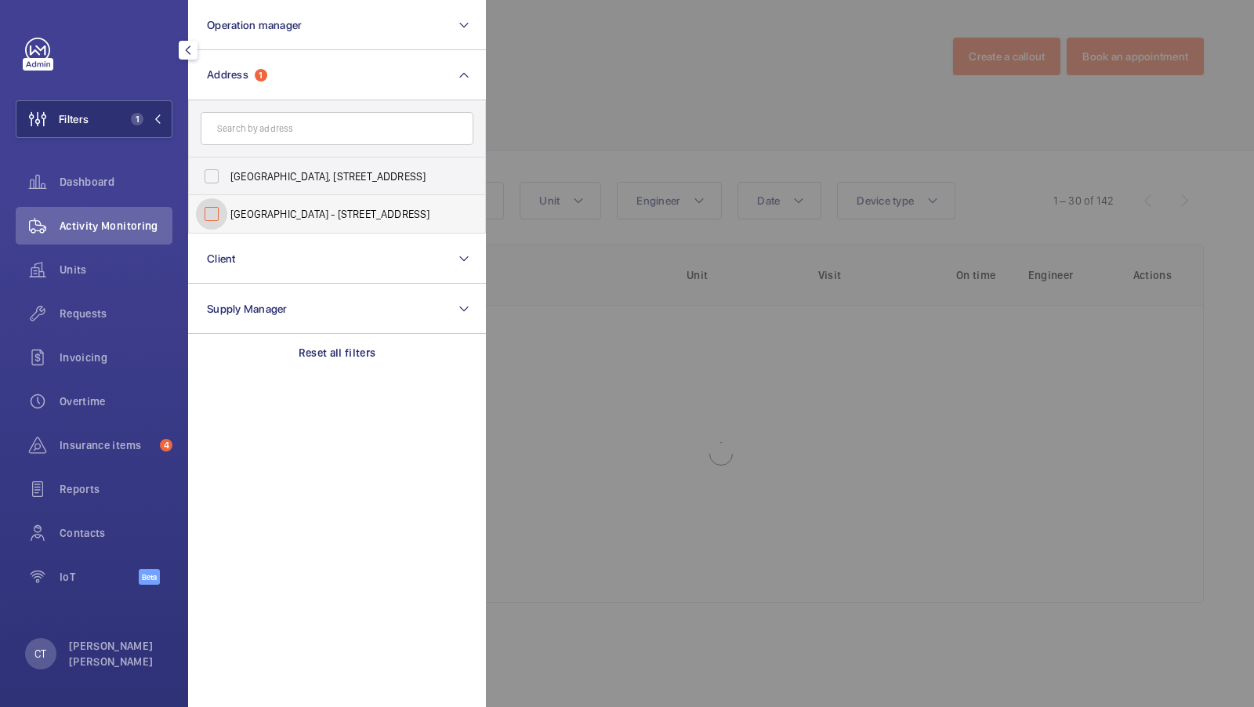
checkbox input "false"
click at [255, 143] on input "text" at bounding box center [337, 128] width 273 height 33
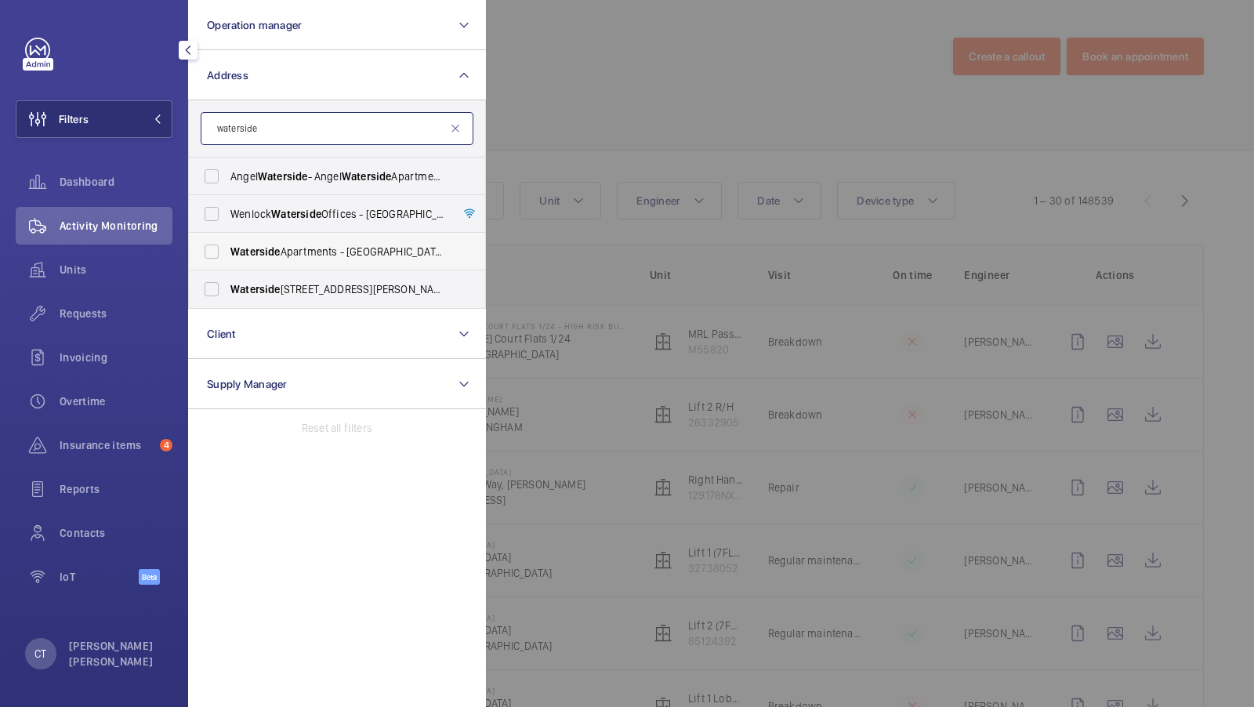
type input "waterside"
click at [270, 244] on span "Waterside Apartments - Leeds [STREET_ADDRESS][PERSON_NAME]" at bounding box center [338, 252] width 216 height 16
click at [227, 243] on input "Waterside Apartments - Leeds [STREET_ADDRESS][PERSON_NAME]" at bounding box center [211, 251] width 31 height 31
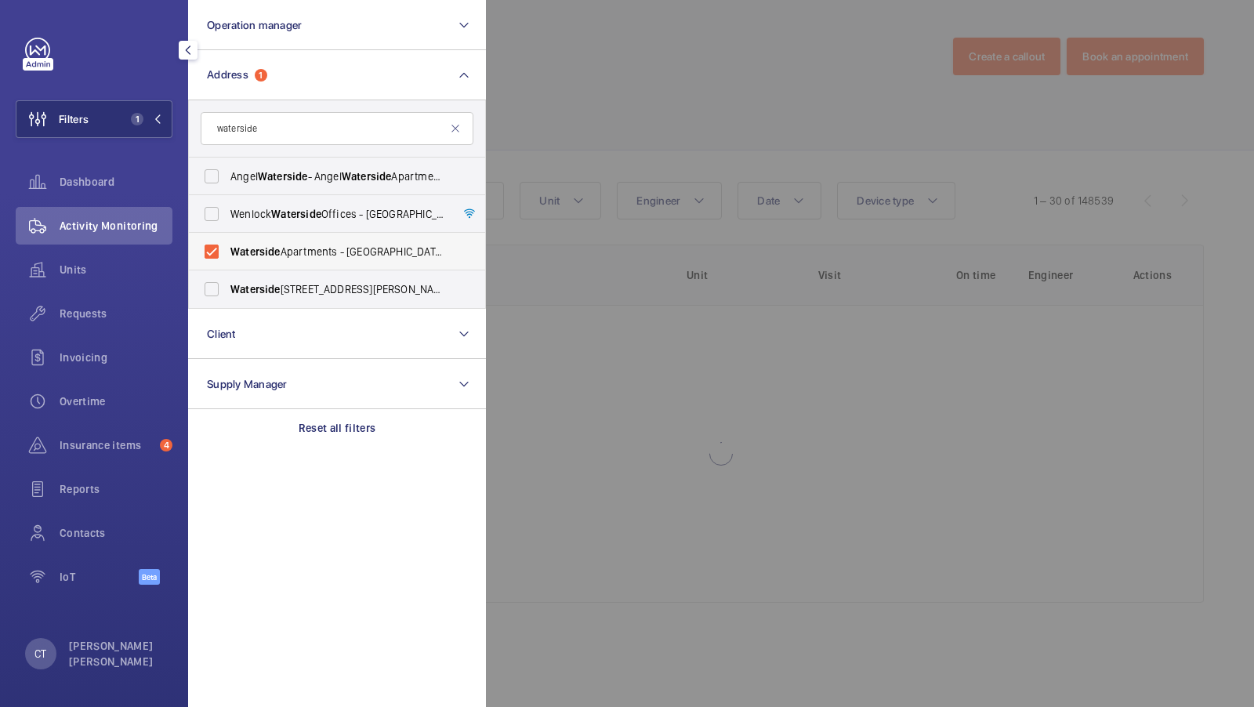
click at [262, 269] on label "Waterside Apartments - Leeds [STREET_ADDRESS][PERSON_NAME]" at bounding box center [325, 252] width 273 height 38
click at [227, 267] on input "Waterside Apartments - Leeds [STREET_ADDRESS][PERSON_NAME]" at bounding box center [211, 251] width 31 height 31
click at [263, 242] on label "Waterside Apartments - Leeds [STREET_ADDRESS][PERSON_NAME]" at bounding box center [325, 252] width 273 height 38
click at [227, 242] on input "Waterside Apartments - Leeds [STREET_ADDRESS][PERSON_NAME]" at bounding box center [211, 251] width 31 height 31
checkbox input "true"
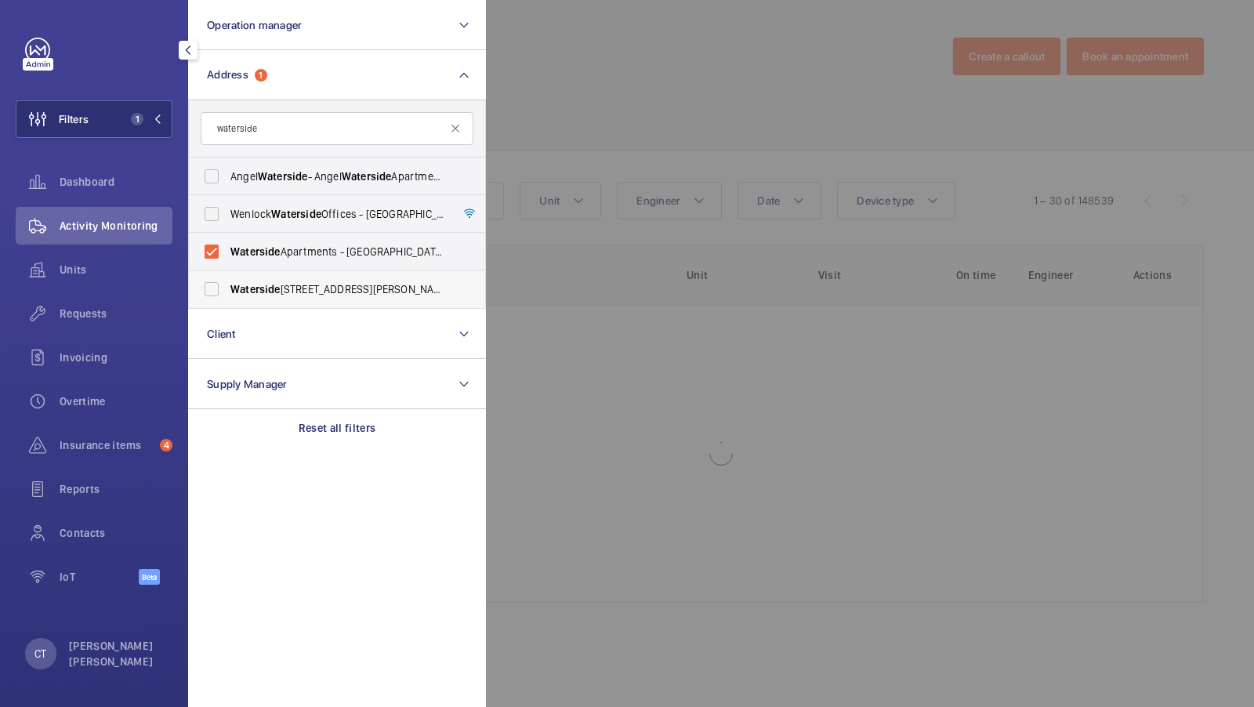
click at [249, 283] on span "Waterside" at bounding box center [255, 289] width 50 height 13
click at [227, 282] on input "[STREET_ADDRESS][PERSON_NAME]" at bounding box center [211, 289] width 31 height 31
checkbox input "true"
click at [127, 123] on span "2" at bounding box center [134, 119] width 19 height 13
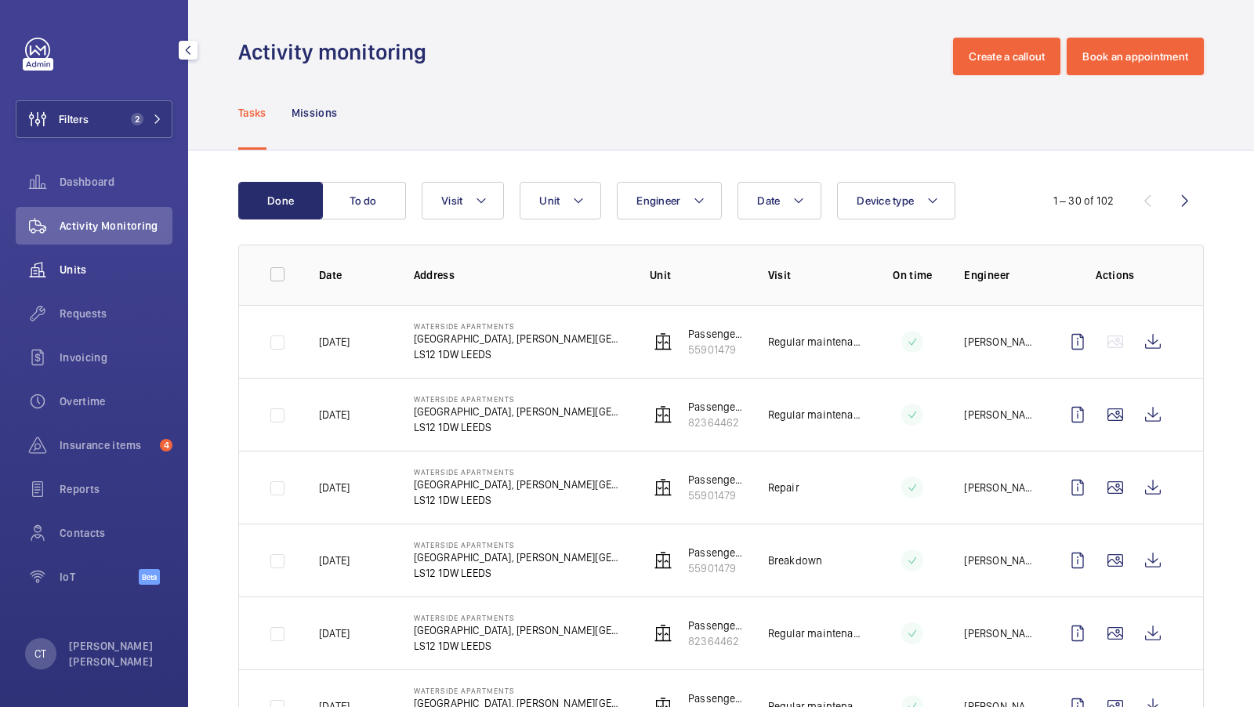
click at [101, 285] on div "Units" at bounding box center [94, 270] width 157 height 38
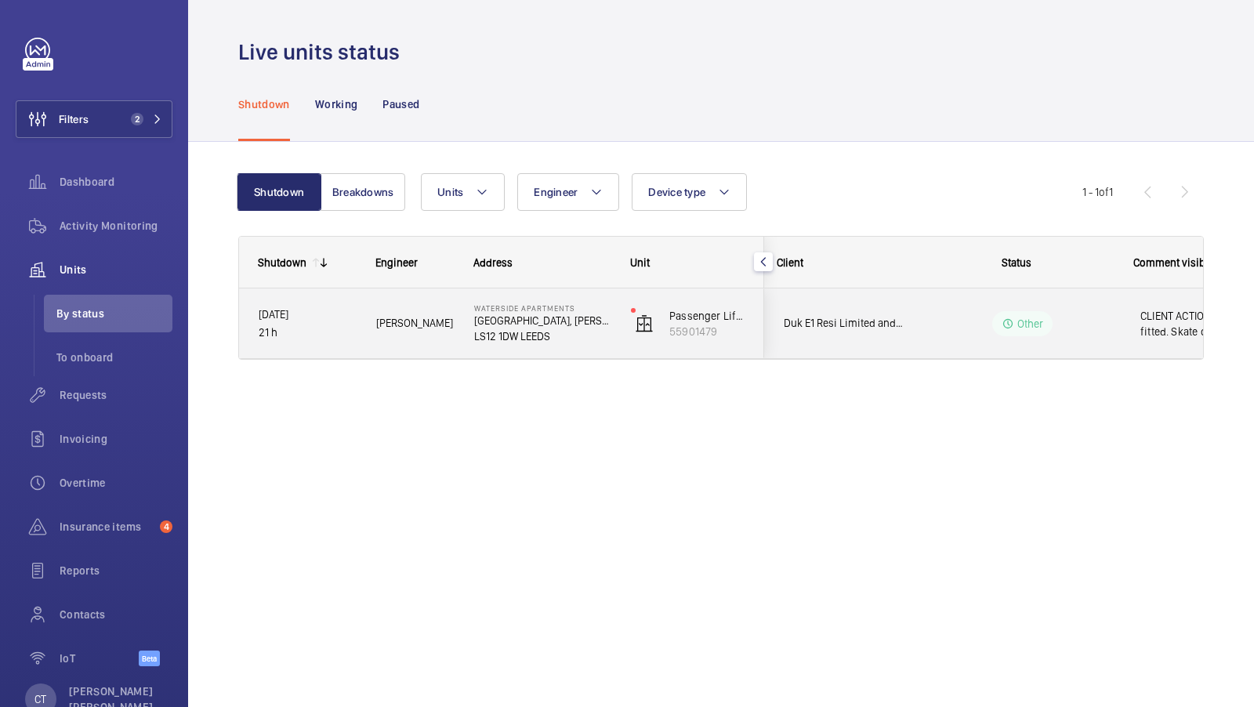
scroll to position [0, 282]
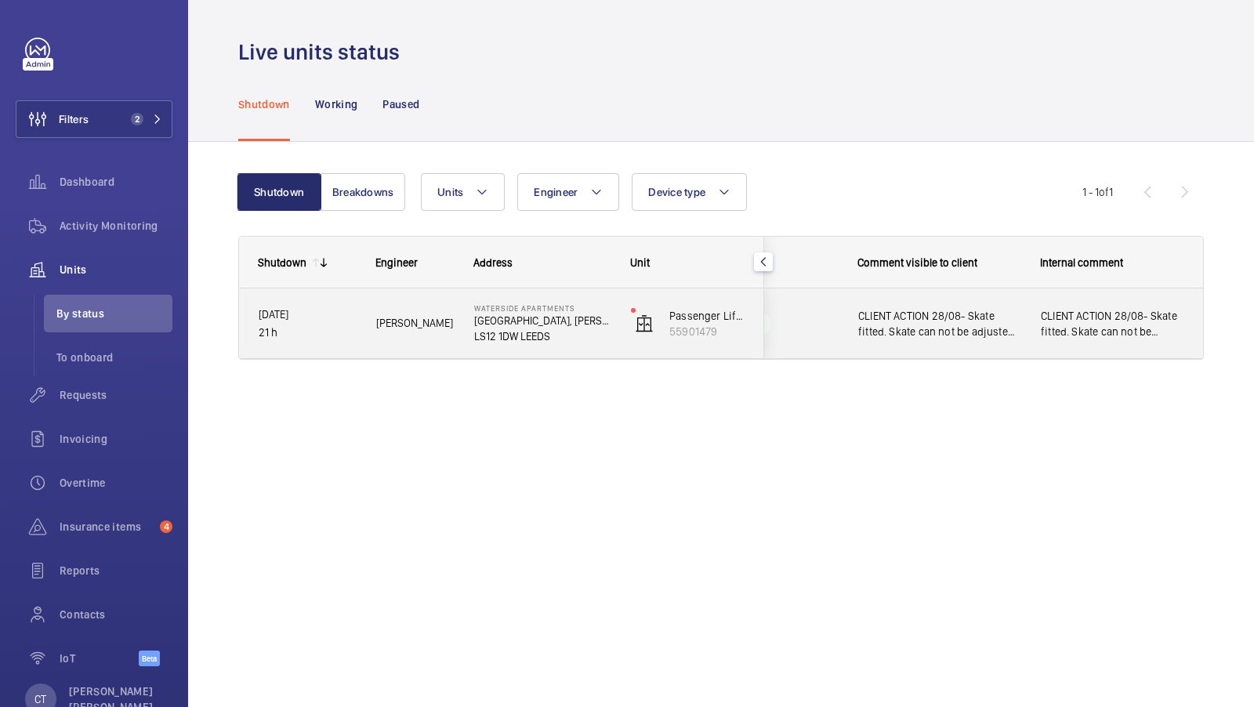
click at [1114, 326] on span "CLIENT ACTION 28/08- Skate fitted. Skate can not be adjusted any further due to…" at bounding box center [1112, 323] width 143 height 31
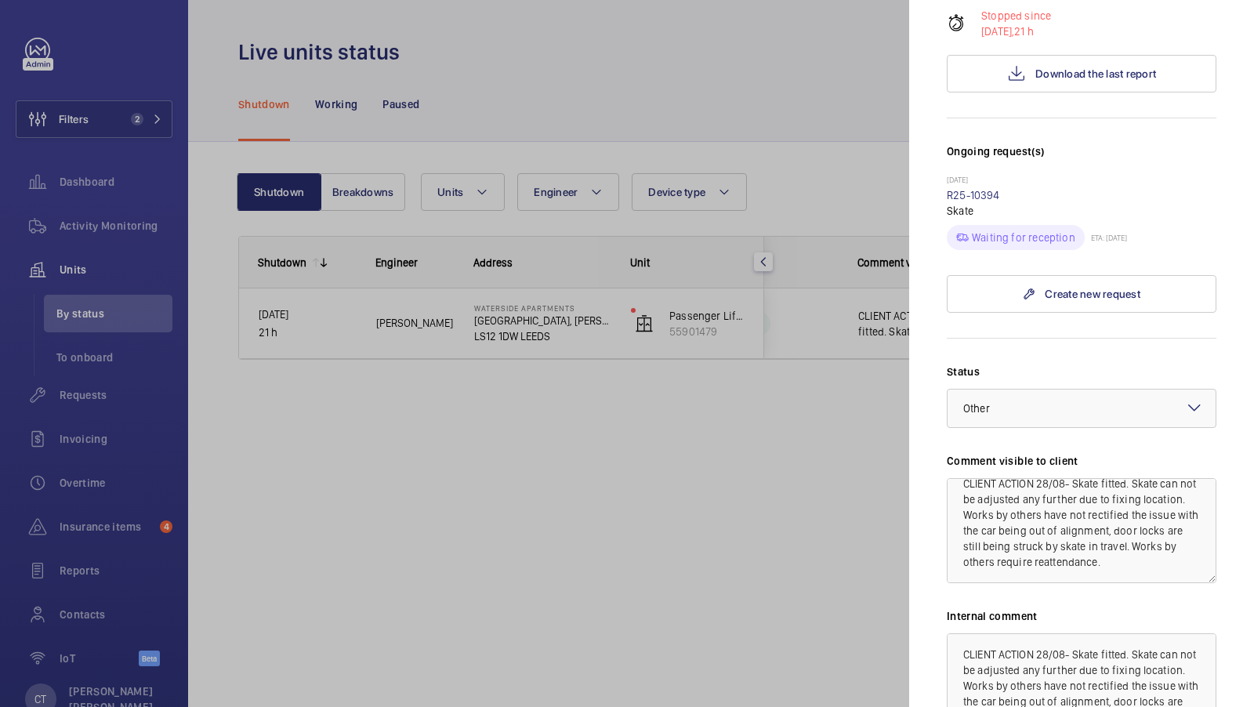
scroll to position [2, 0]
drag, startPoint x: 1080, startPoint y: 544, endPoint x: 1075, endPoint y: 466, distance: 78.6
click at [1075, 478] on textarea "CLIENT ACTION 28/08- Skate fitted. Skate can not be adjusted any further due to…" at bounding box center [1082, 530] width 270 height 105
click at [599, 111] on div at bounding box center [627, 353] width 1254 height 707
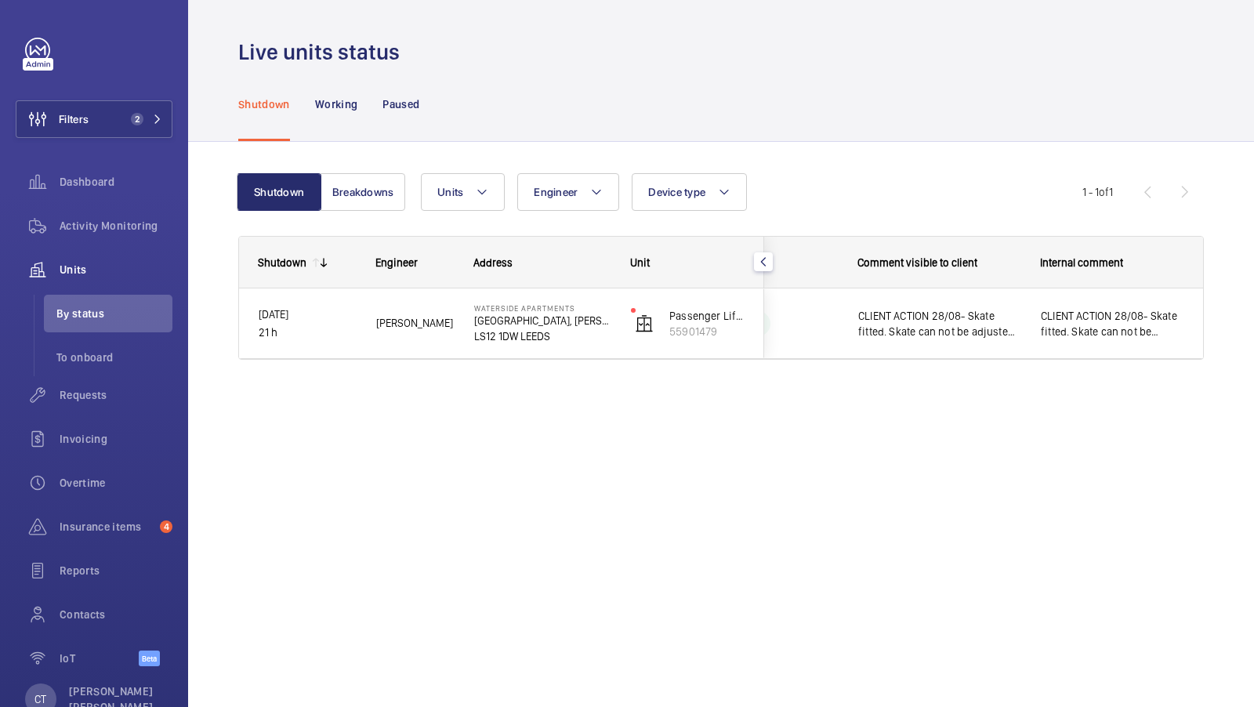
scroll to position [0, 0]
click at [96, 218] on span "Activity Monitoring" at bounding box center [116, 226] width 113 height 16
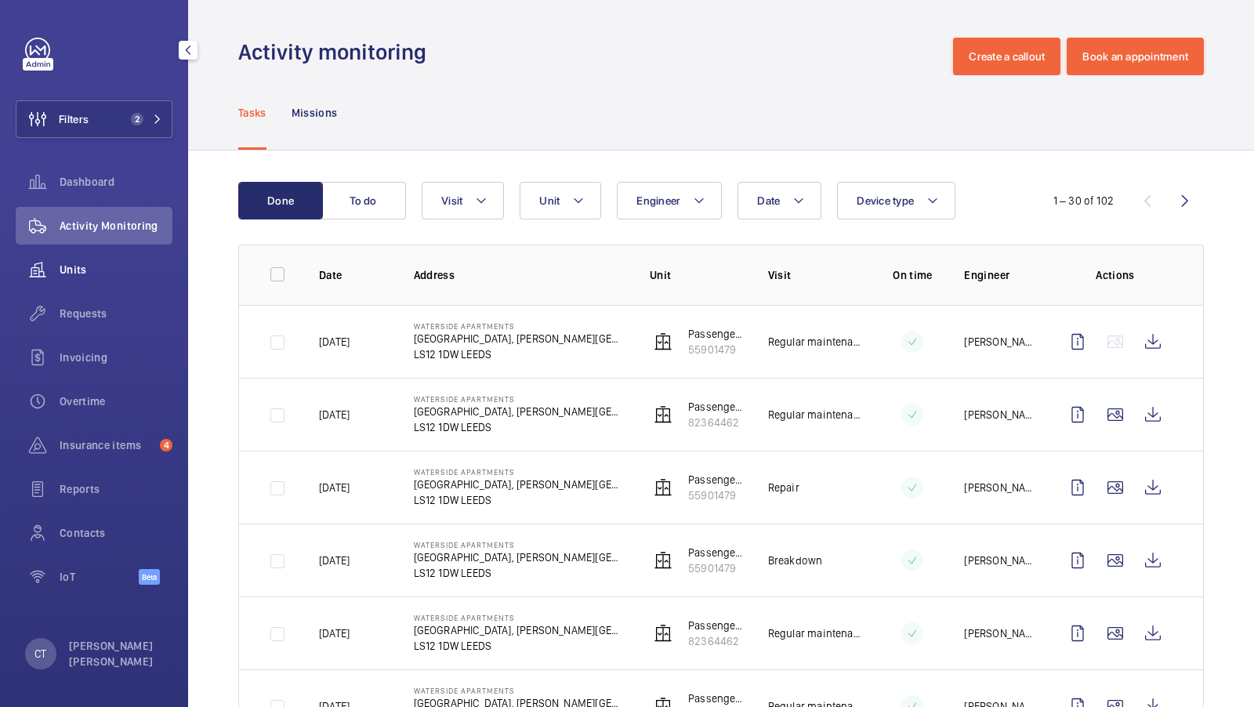
click at [85, 262] on span "Units" at bounding box center [116, 270] width 113 height 16
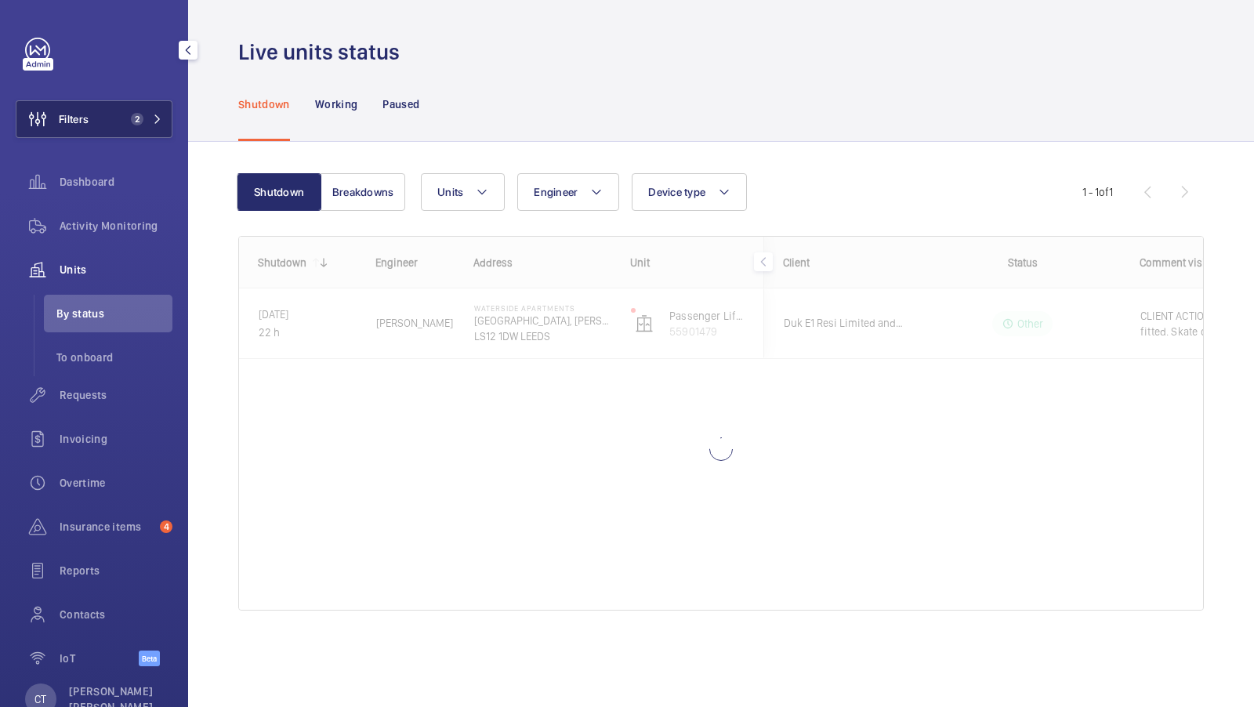
click at [139, 135] on button "Filters 2" at bounding box center [94, 119] width 157 height 38
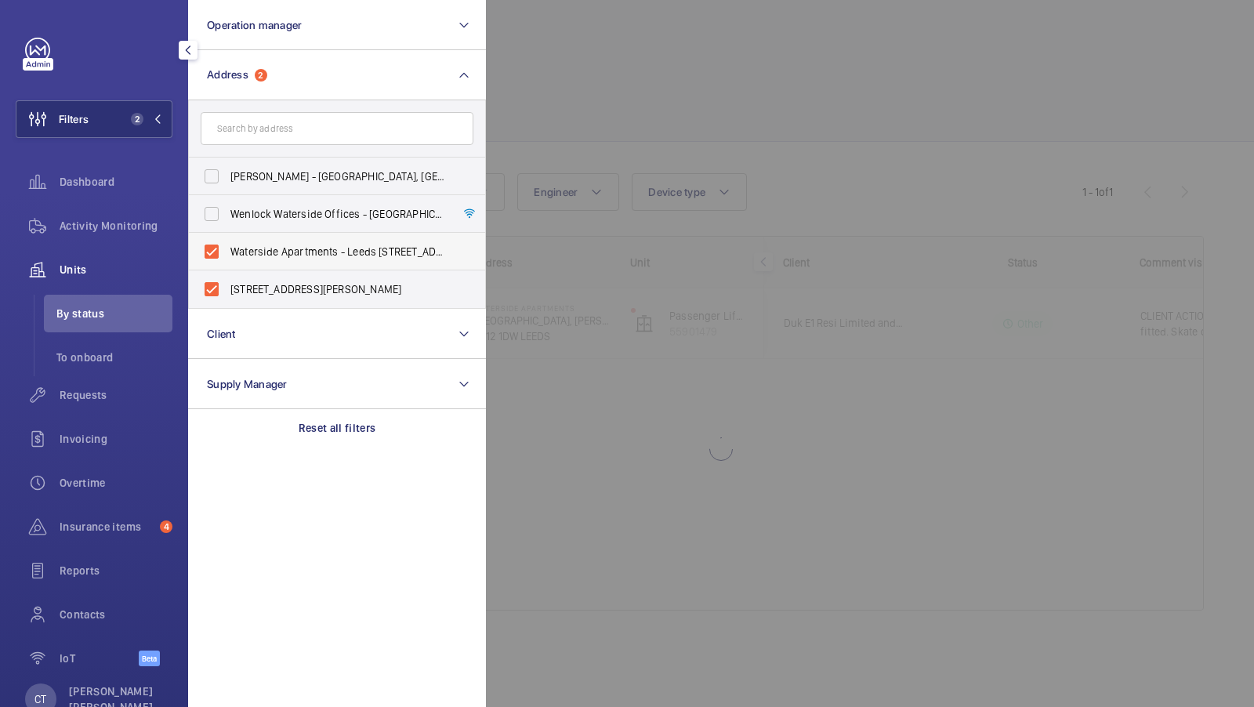
click at [268, 240] on label "Waterside Apartments - Leeds [STREET_ADDRESS][PERSON_NAME]" at bounding box center [325, 252] width 273 height 38
click at [227, 240] on input "Waterside Apartments - Leeds [STREET_ADDRESS][PERSON_NAME]" at bounding box center [211, 251] width 31 height 31
checkbox input "false"
click at [245, 285] on span "[STREET_ADDRESS][PERSON_NAME]" at bounding box center [338, 289] width 216 height 16
click at [227, 285] on input "[STREET_ADDRESS][PERSON_NAME]" at bounding box center [211, 289] width 31 height 31
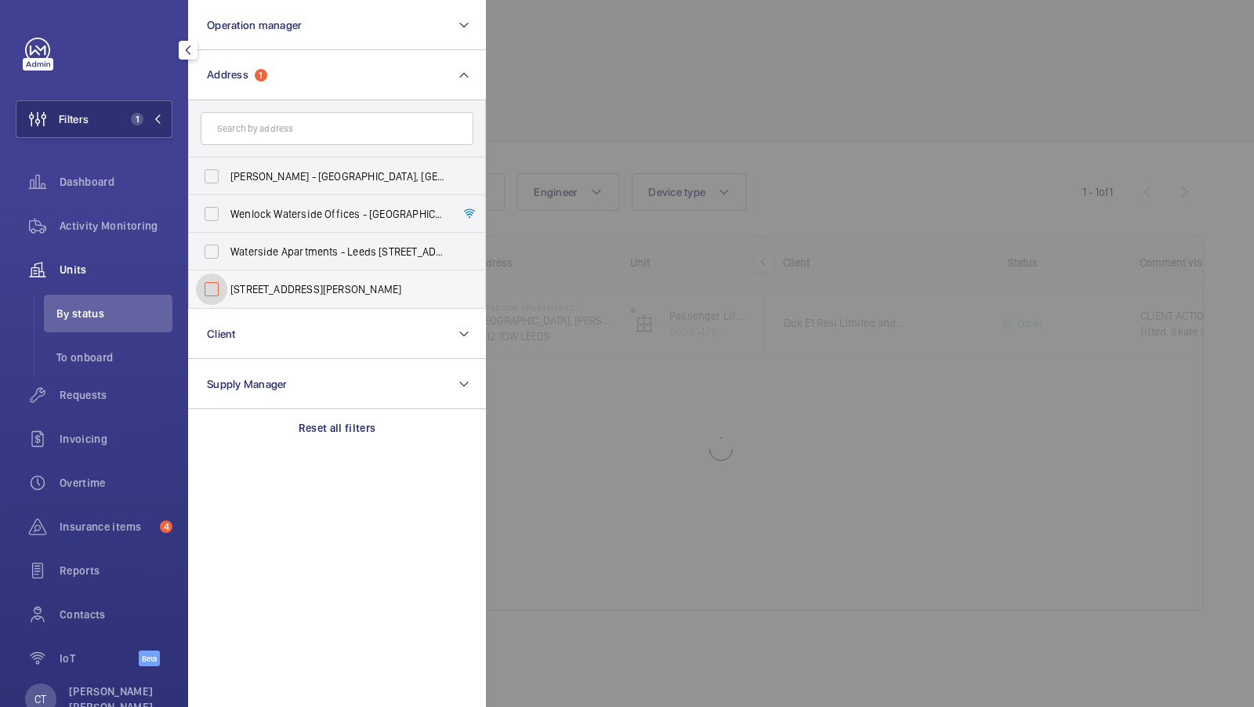
checkbox input "false"
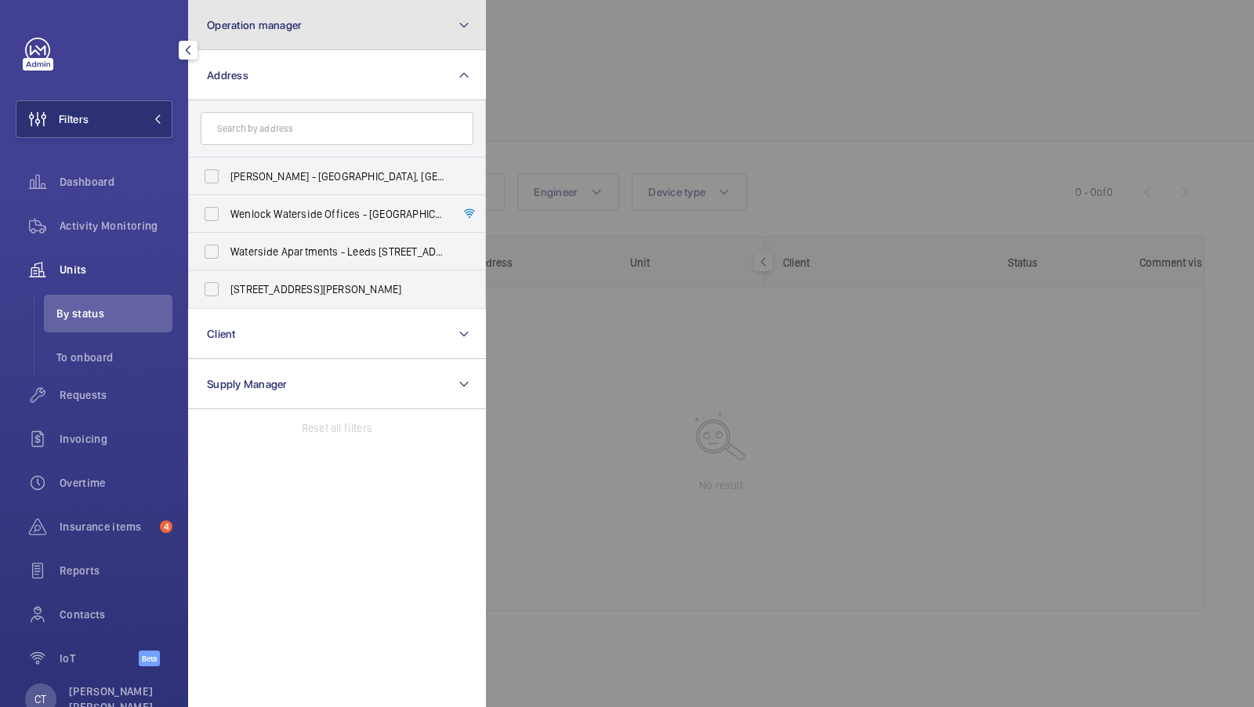
click at [375, 16] on button "Operation manager" at bounding box center [337, 25] width 298 height 50
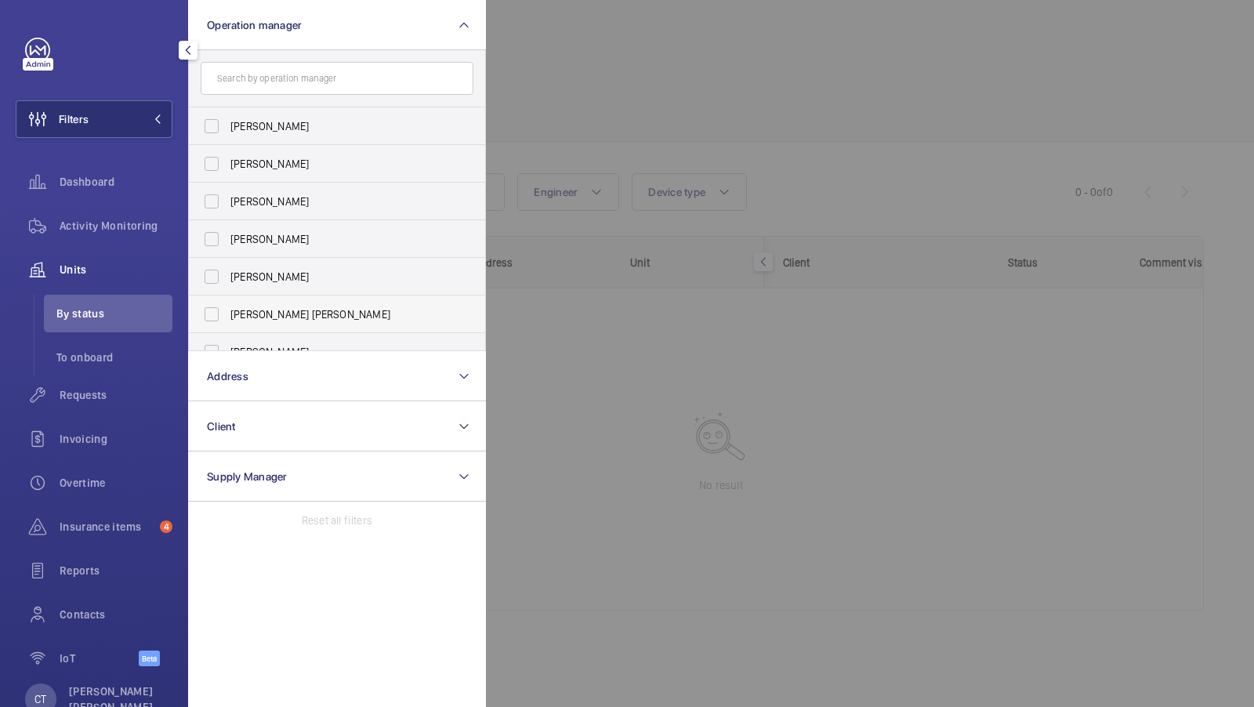
click at [243, 308] on span "[PERSON_NAME] [PERSON_NAME]" at bounding box center [338, 314] width 216 height 16
click at [227, 308] on input "[PERSON_NAME] [PERSON_NAME]" at bounding box center [211, 314] width 31 height 31
checkbox input "true"
click at [159, 125] on button "Filters 1" at bounding box center [94, 119] width 157 height 38
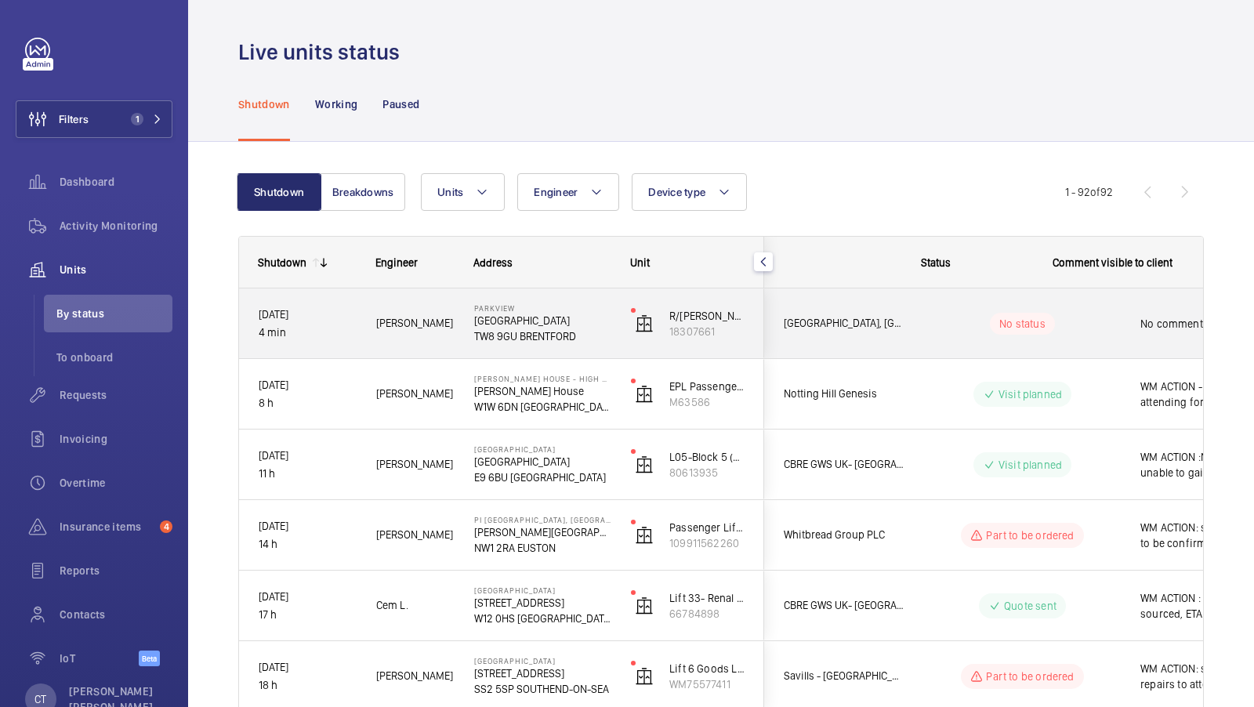
scroll to position [0, 282]
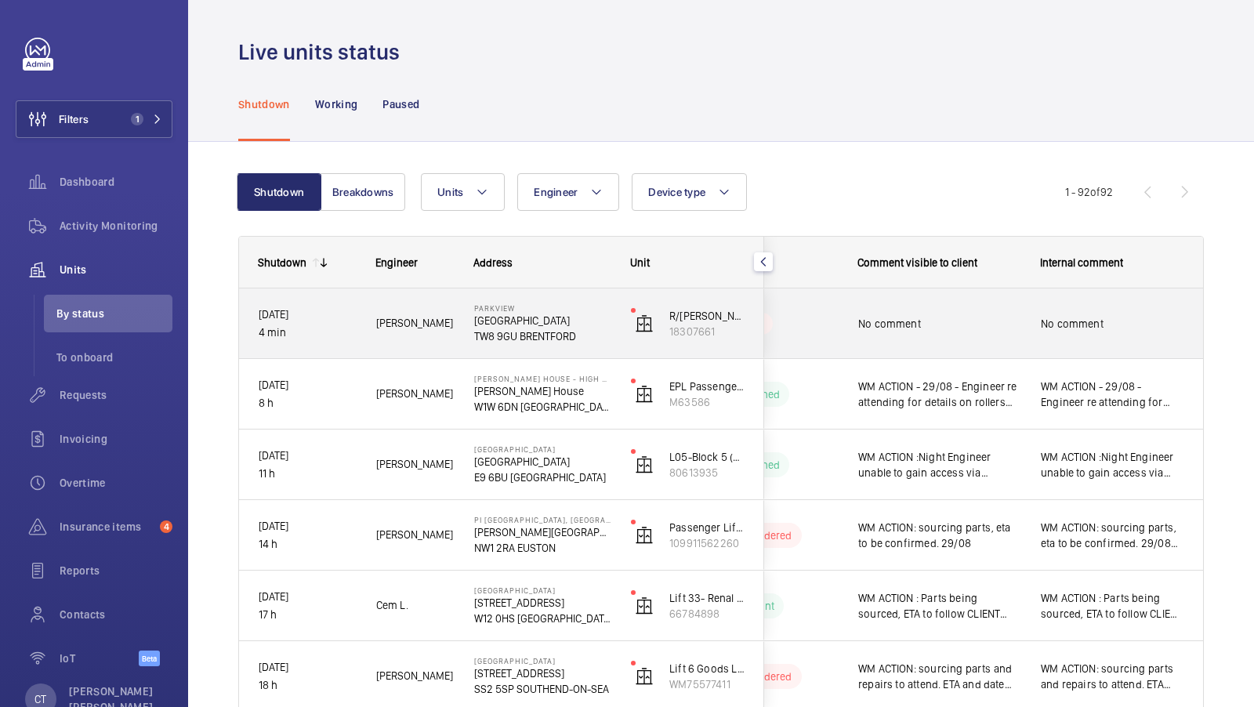
click at [1145, 345] on div "No comment" at bounding box center [1112, 323] width 181 height 67
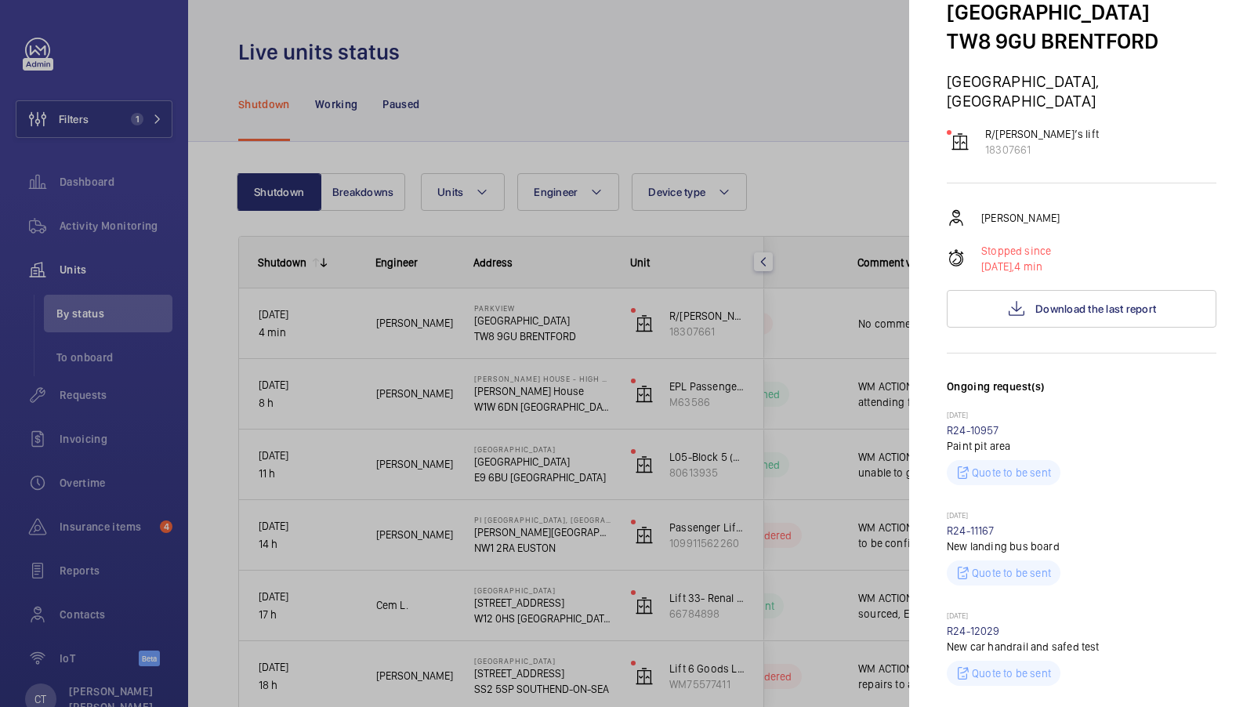
scroll to position [92, 0]
click at [1090, 304] on button "Download the last report" at bounding box center [1082, 310] width 270 height 38
